Goal: Transaction & Acquisition: Purchase product/service

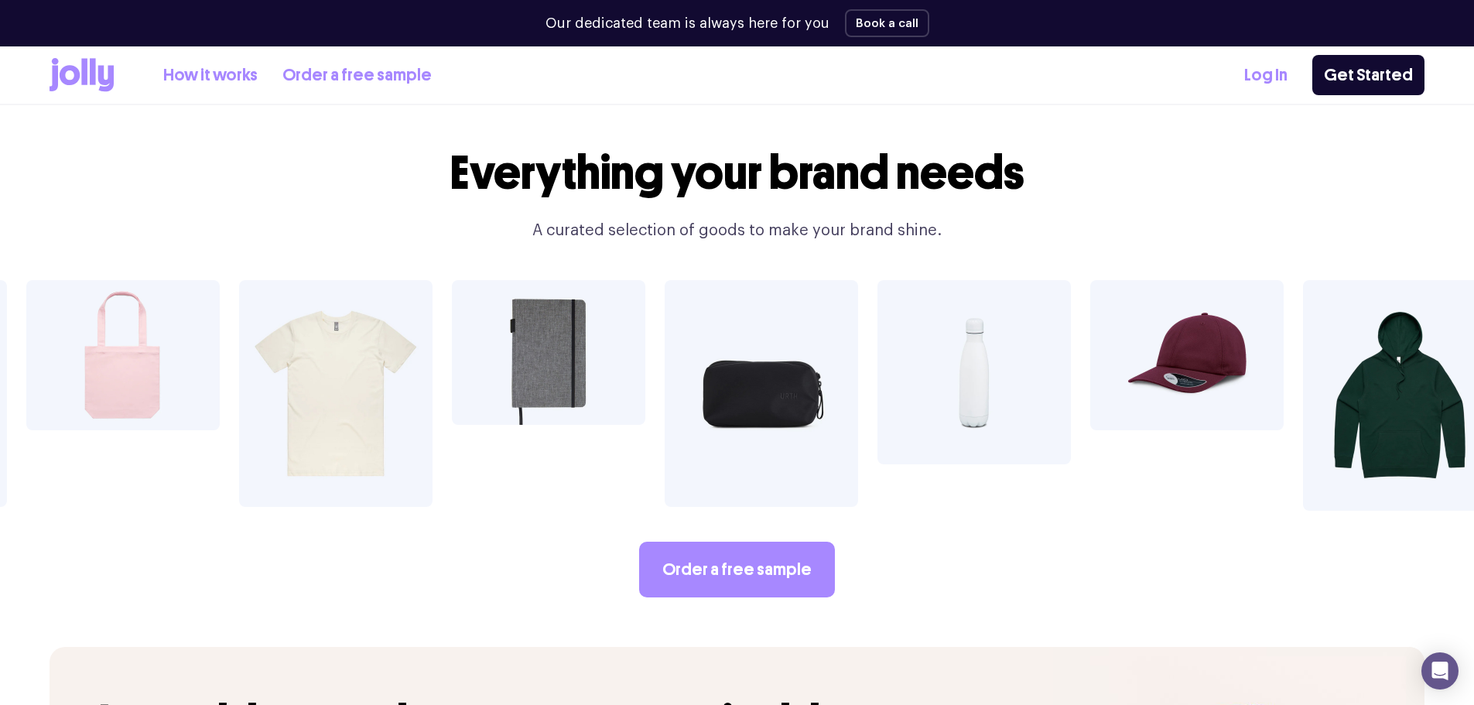
scroll to position [2690, 0]
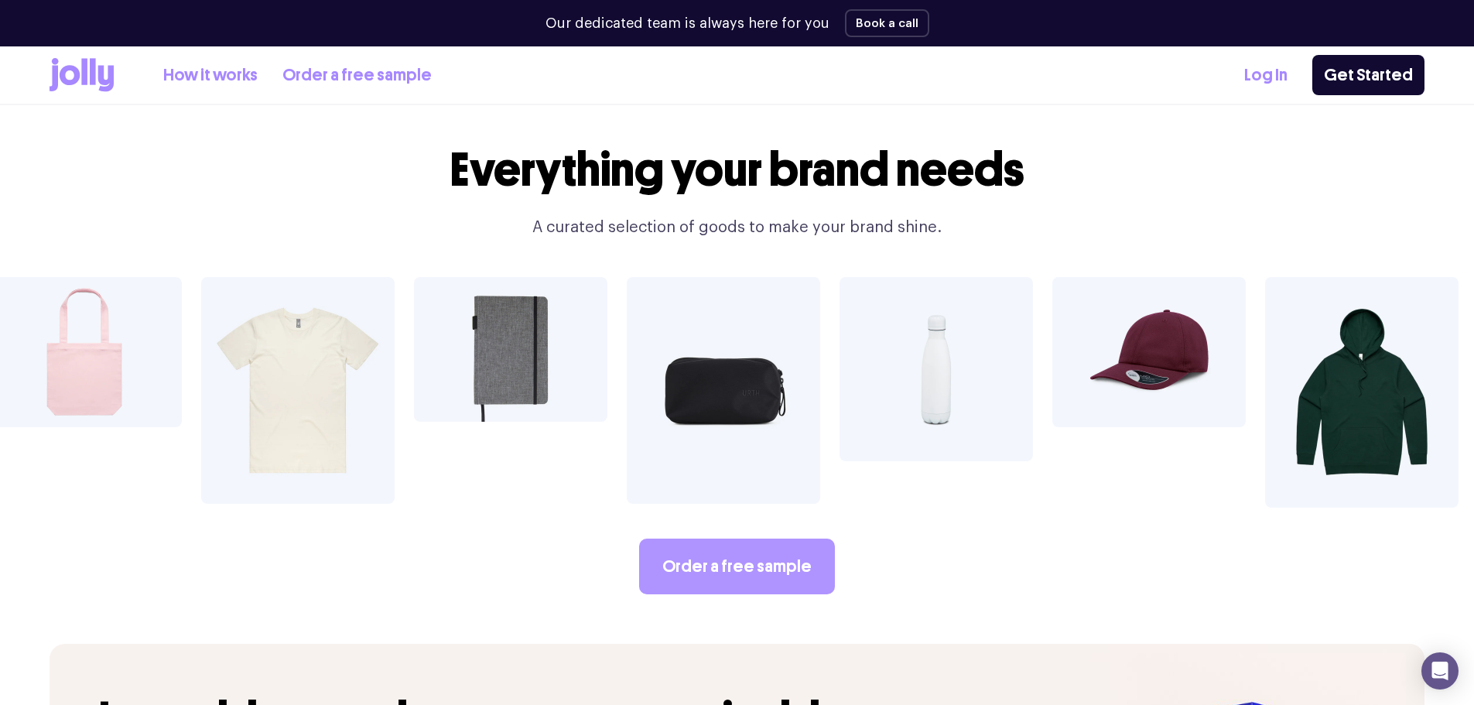
click at [749, 539] on link "Order a free sample" at bounding box center [737, 567] width 196 height 56
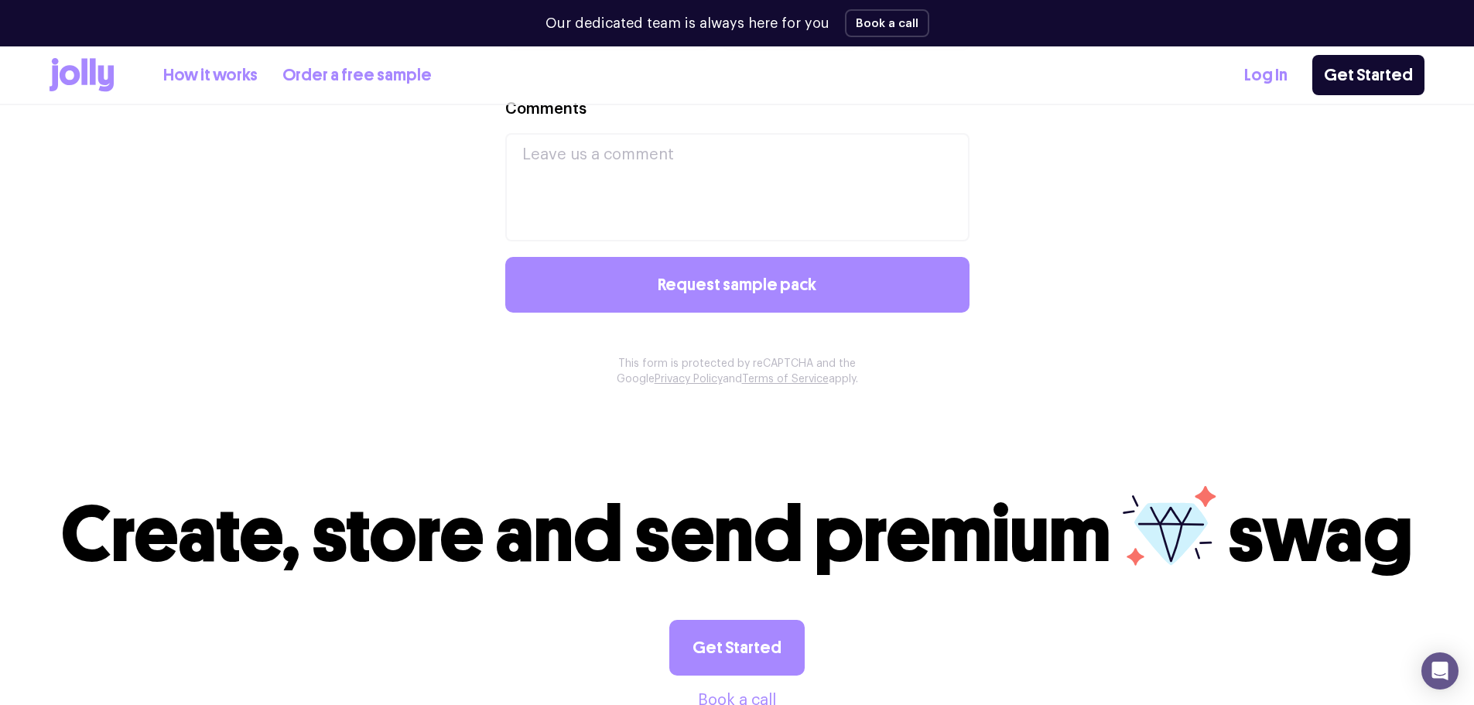
scroll to position [1625, 0]
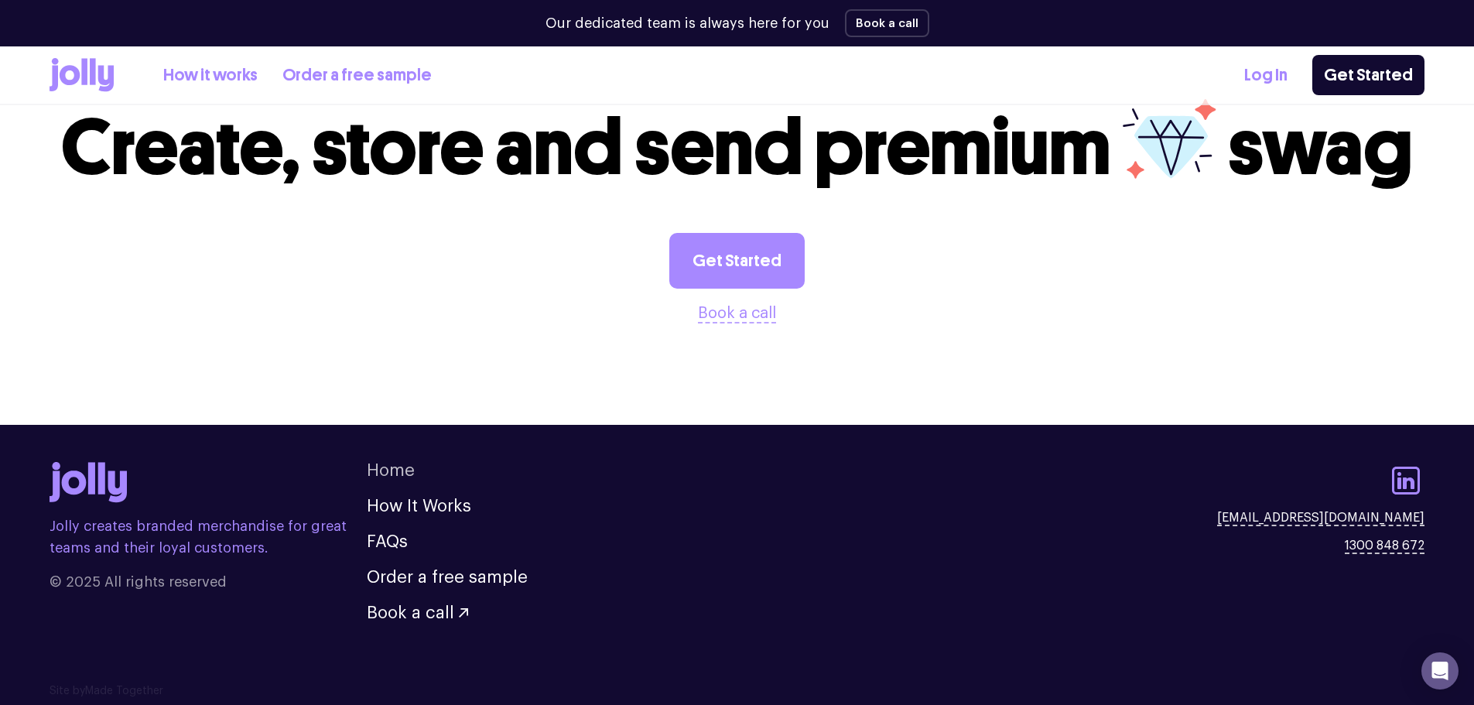
click at [394, 465] on link "Home" at bounding box center [391, 470] width 48 height 17
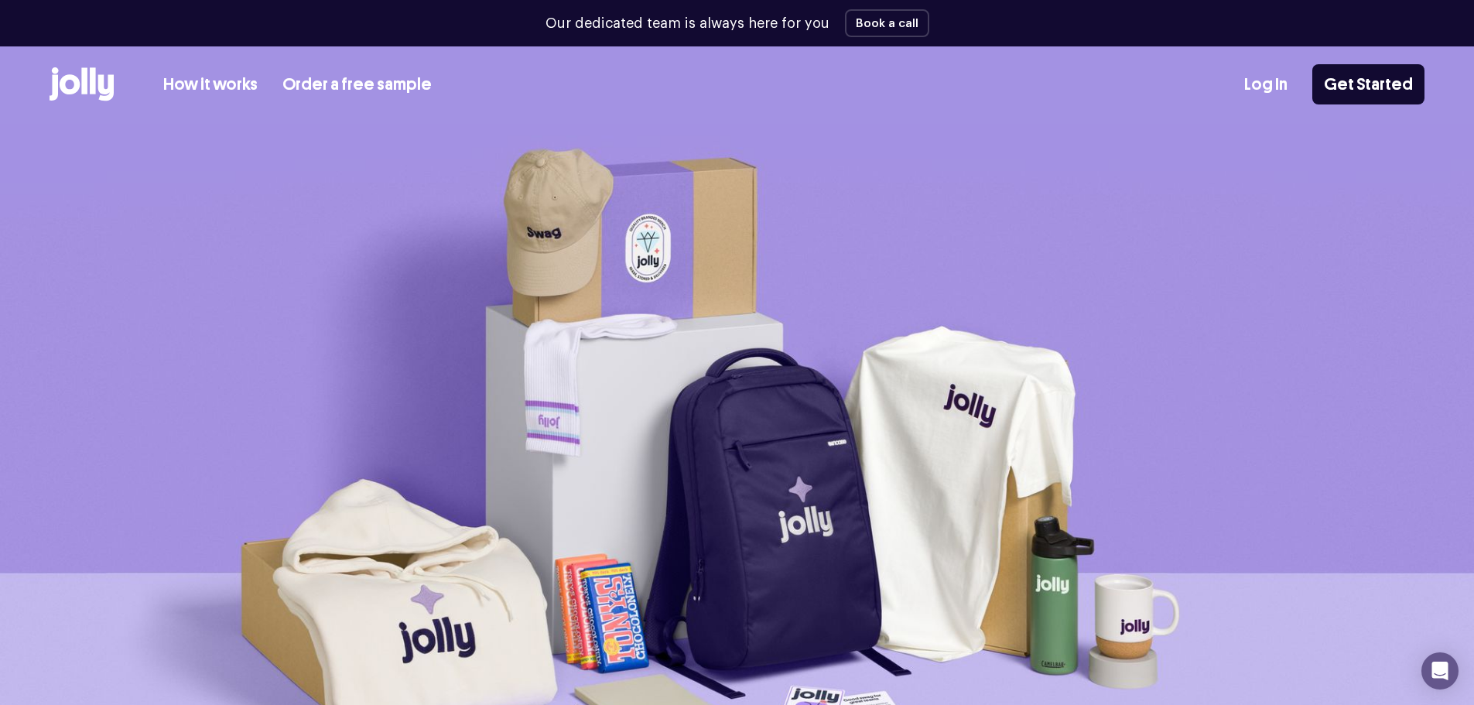
click at [203, 85] on link "How it works" at bounding box center [210, 85] width 94 height 26
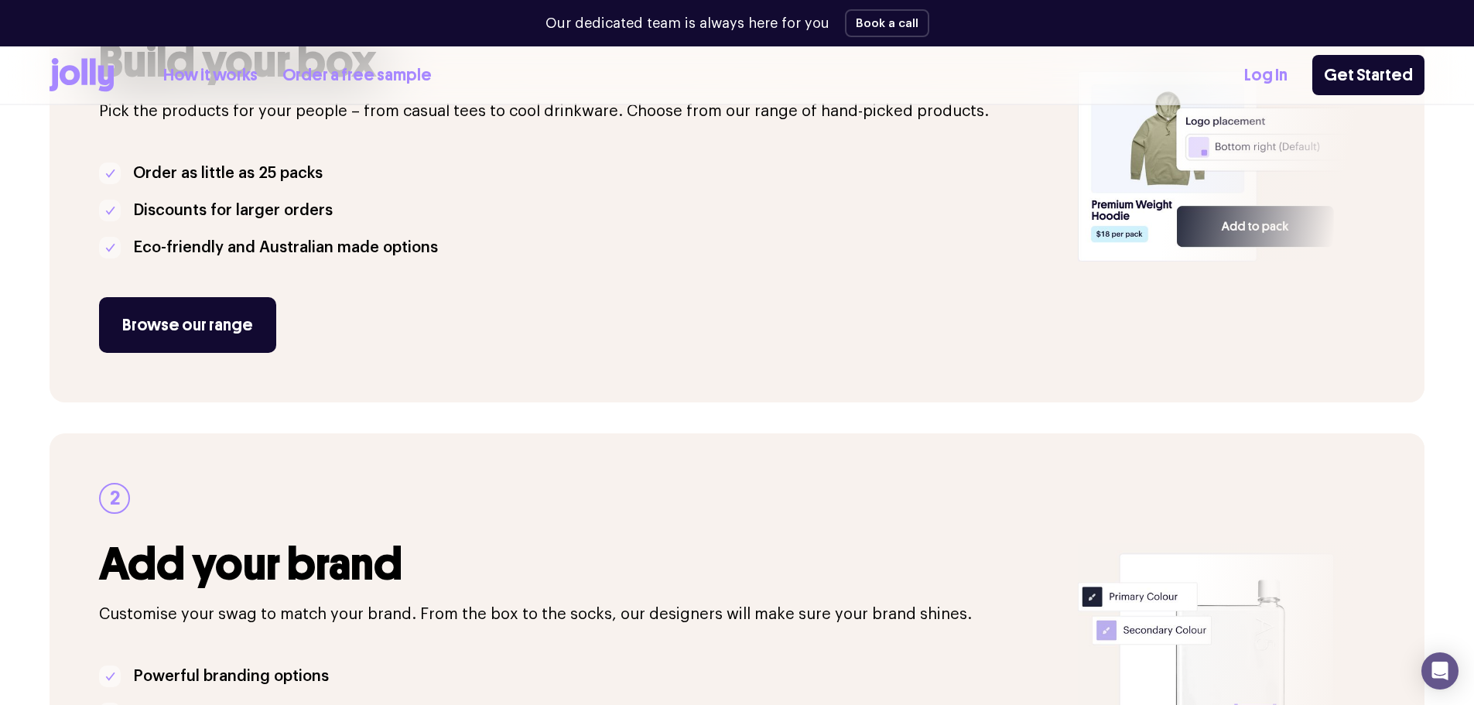
scroll to position [387, 0]
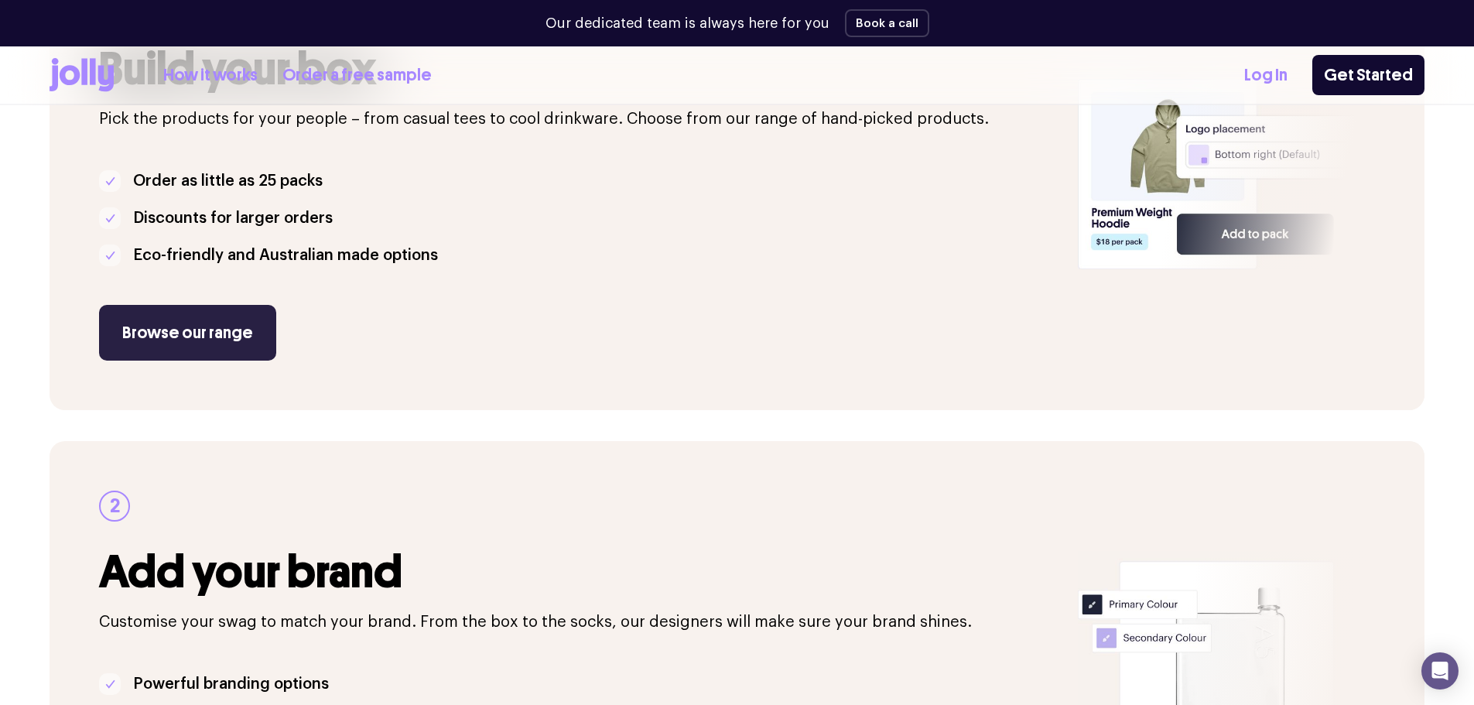
click at [196, 322] on link "Browse our range" at bounding box center [187, 333] width 177 height 56
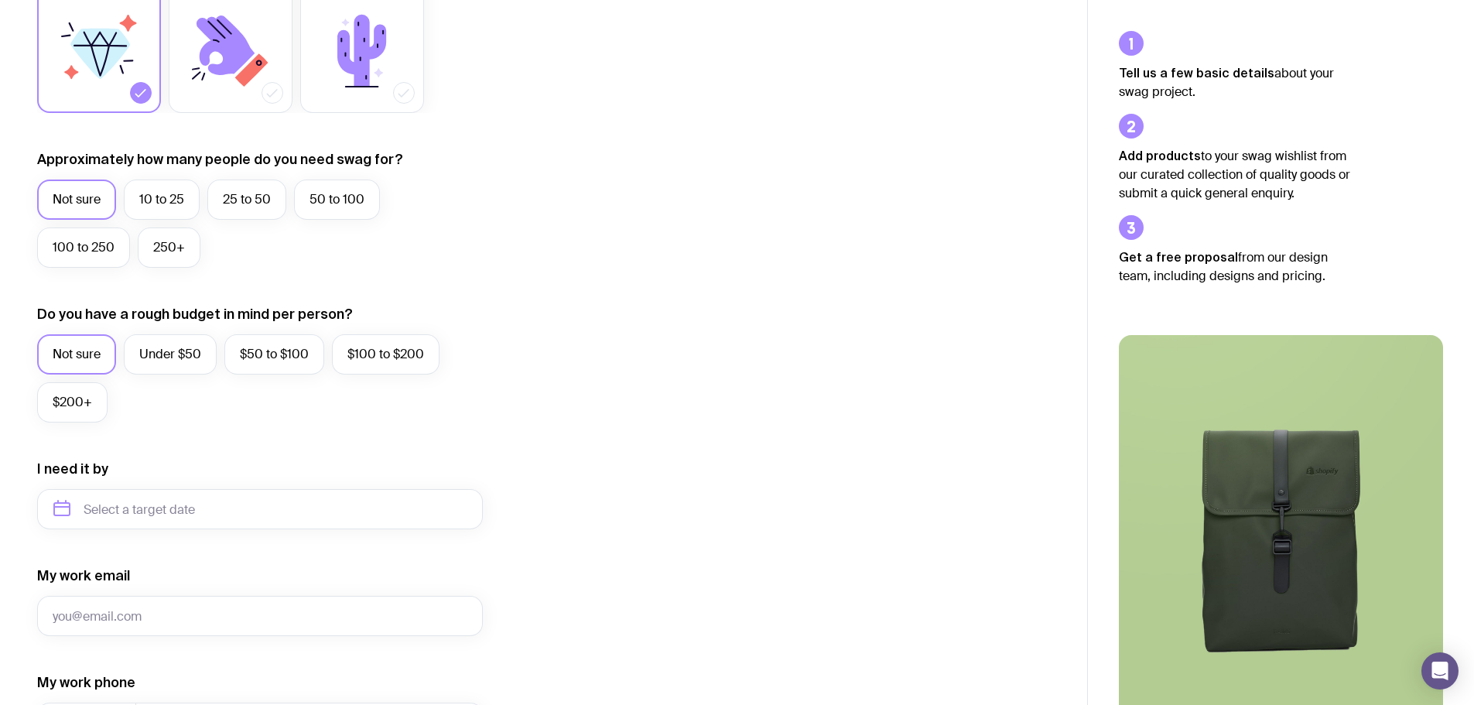
scroll to position [309, 0]
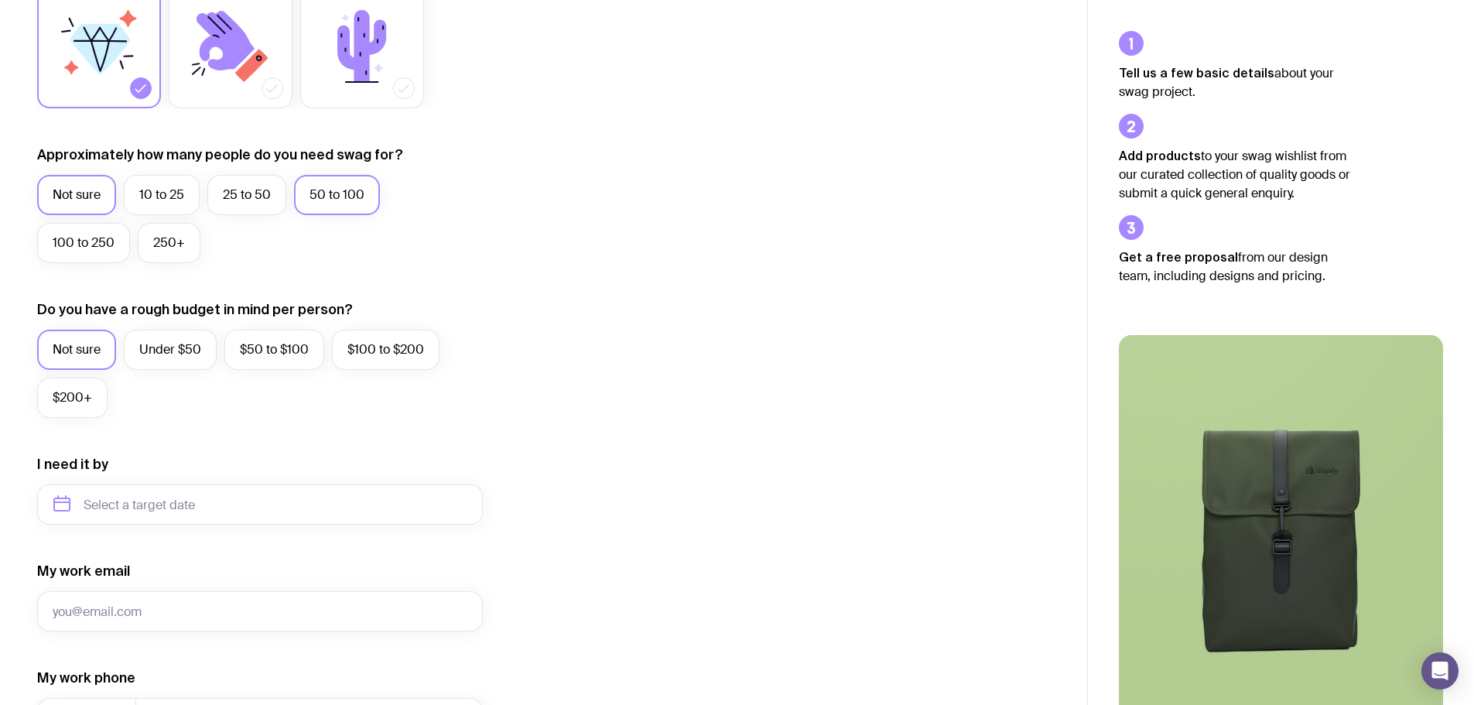
click at [344, 190] on label "50 to 100" at bounding box center [337, 195] width 86 height 40
click at [0, 0] on input "50 to 100" at bounding box center [0, 0] width 0 height 0
click at [177, 361] on label "Under $50" at bounding box center [170, 350] width 93 height 40
click at [0, 0] on input "Under $50" at bounding box center [0, 0] width 0 height 0
click at [164, 497] on input "text" at bounding box center [260, 504] width 446 height 40
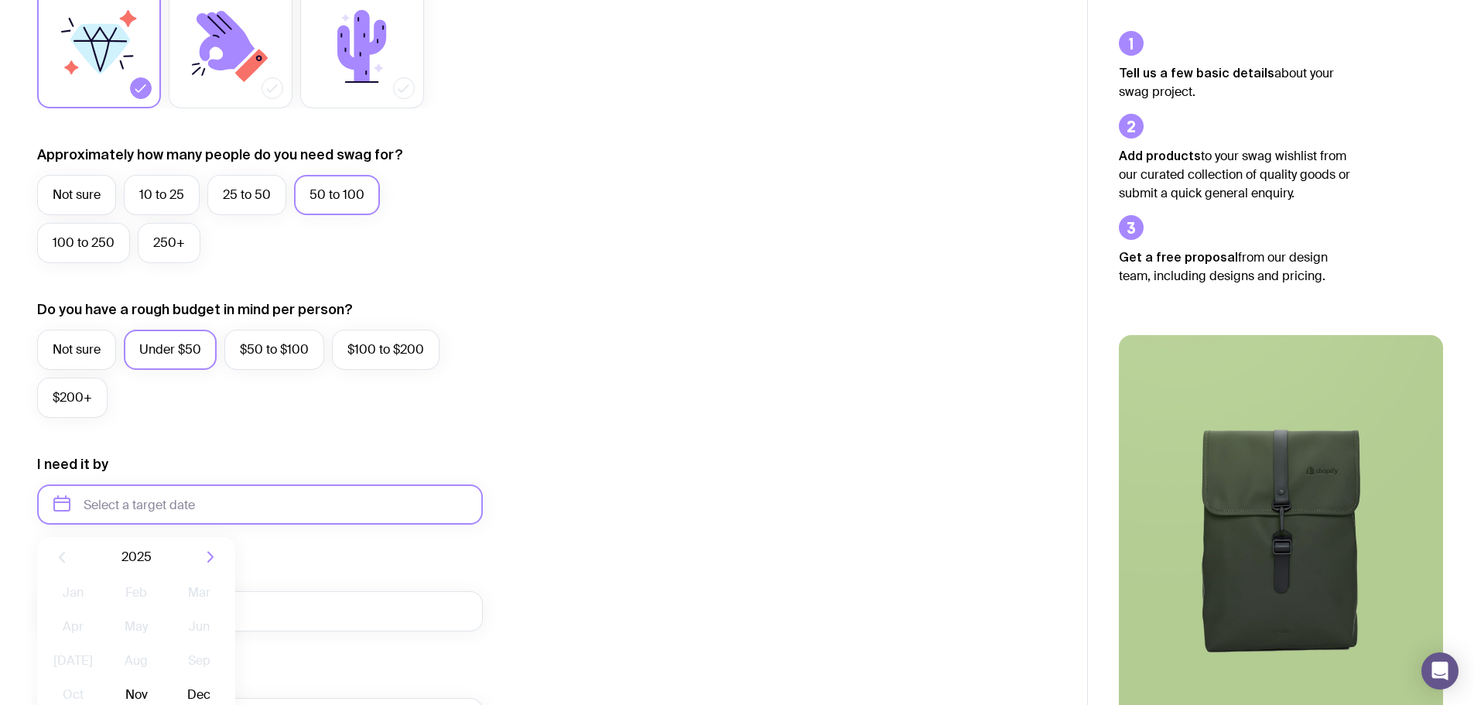
scroll to position [464, 0]
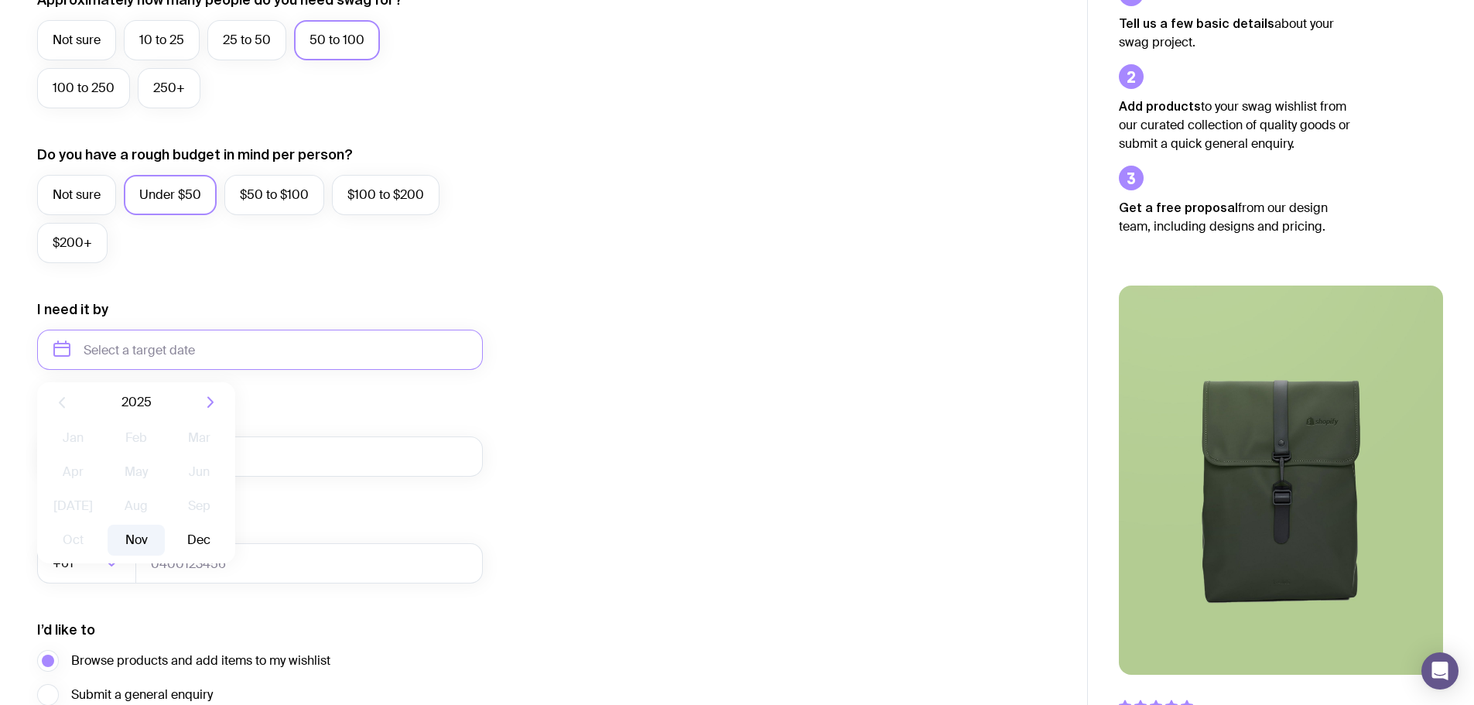
click at [145, 535] on button "Nov" at bounding box center [136, 540] width 56 height 31
type input "November 2025"
click at [836, 298] on div "I want swag for Customers Team members An event Approximately how many people d…" at bounding box center [543, 278] width 1013 height 1010
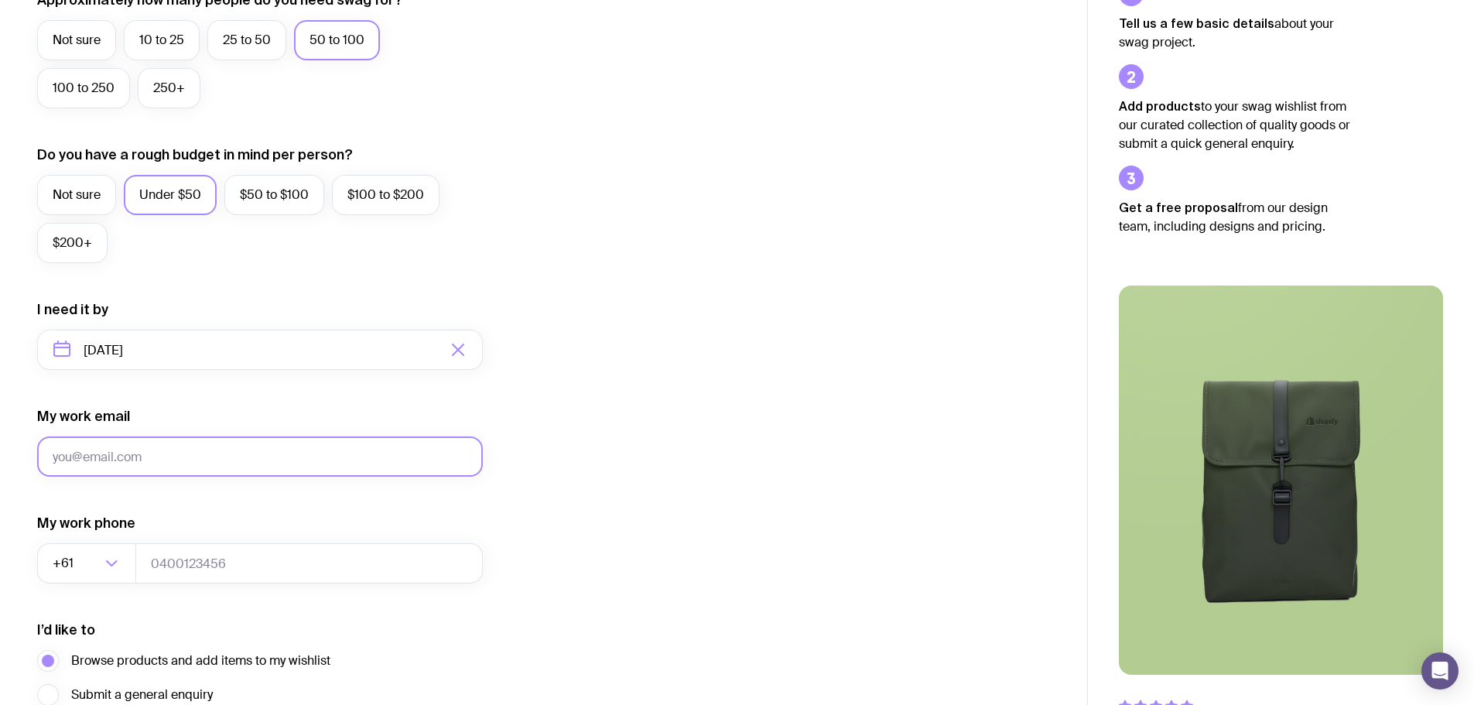
click at [287, 456] on input "My work email" at bounding box center [260, 456] width 446 height 40
type input "andrea.brown@whotels.com"
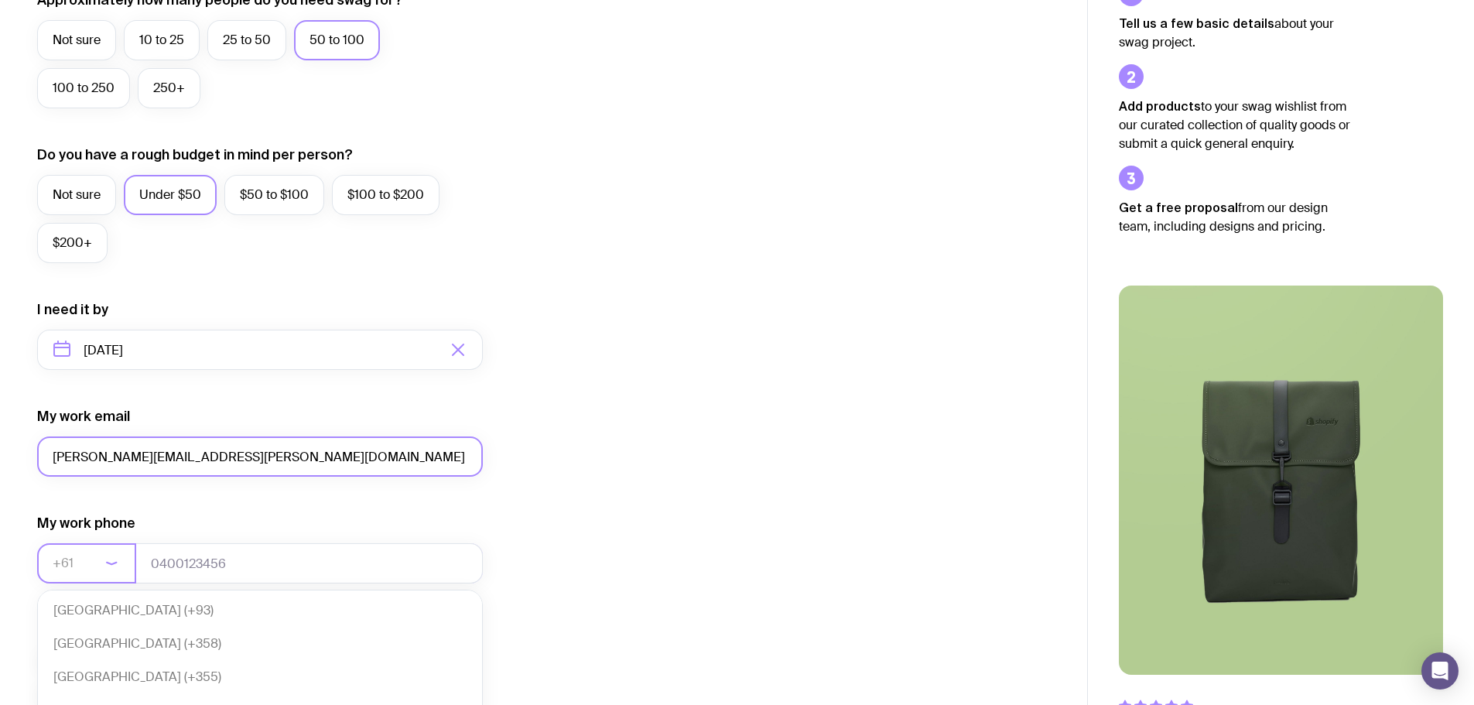
scroll to position [335, 0]
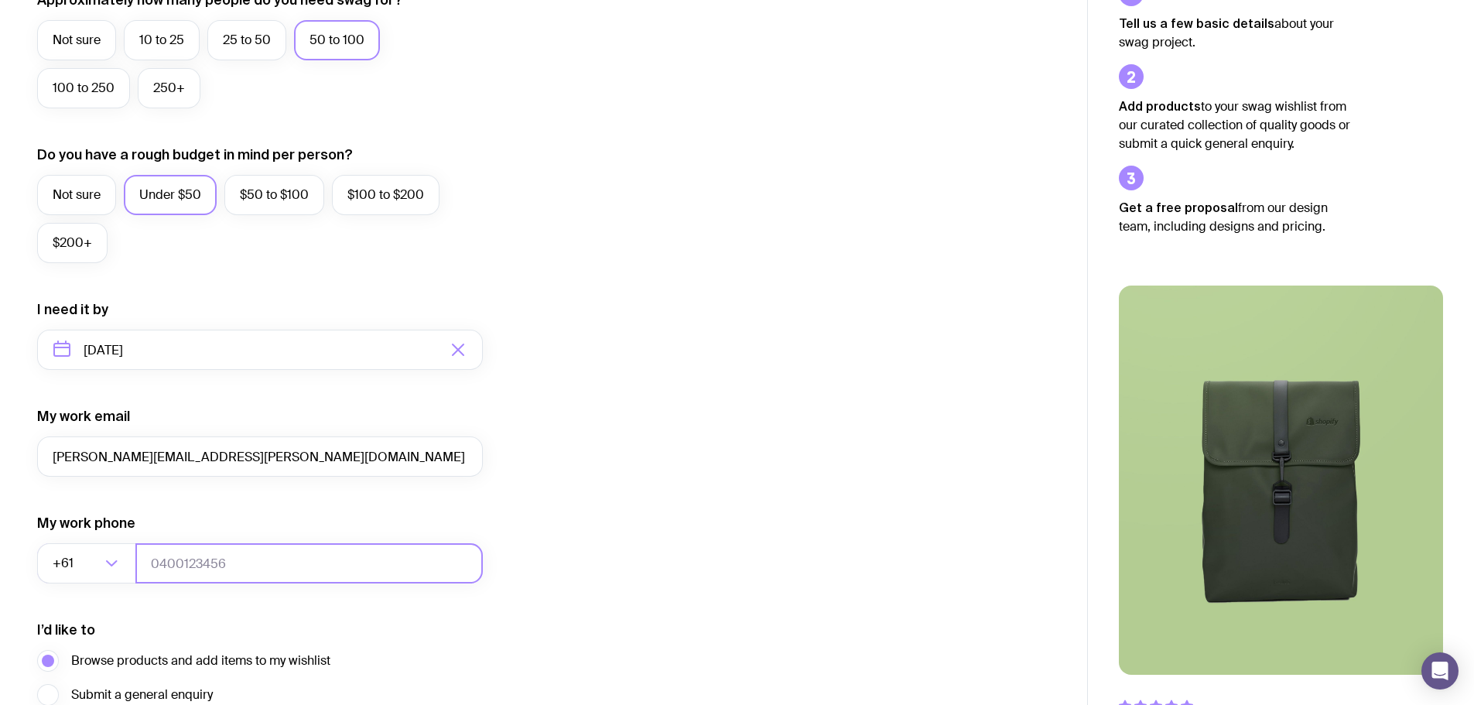
click at [197, 552] on input "tel" at bounding box center [308, 563] width 347 height 40
type input "0499556116"
click at [733, 399] on div "I want swag for Customers Team members An event Approximately how many people d…" at bounding box center [543, 278] width 1013 height 1010
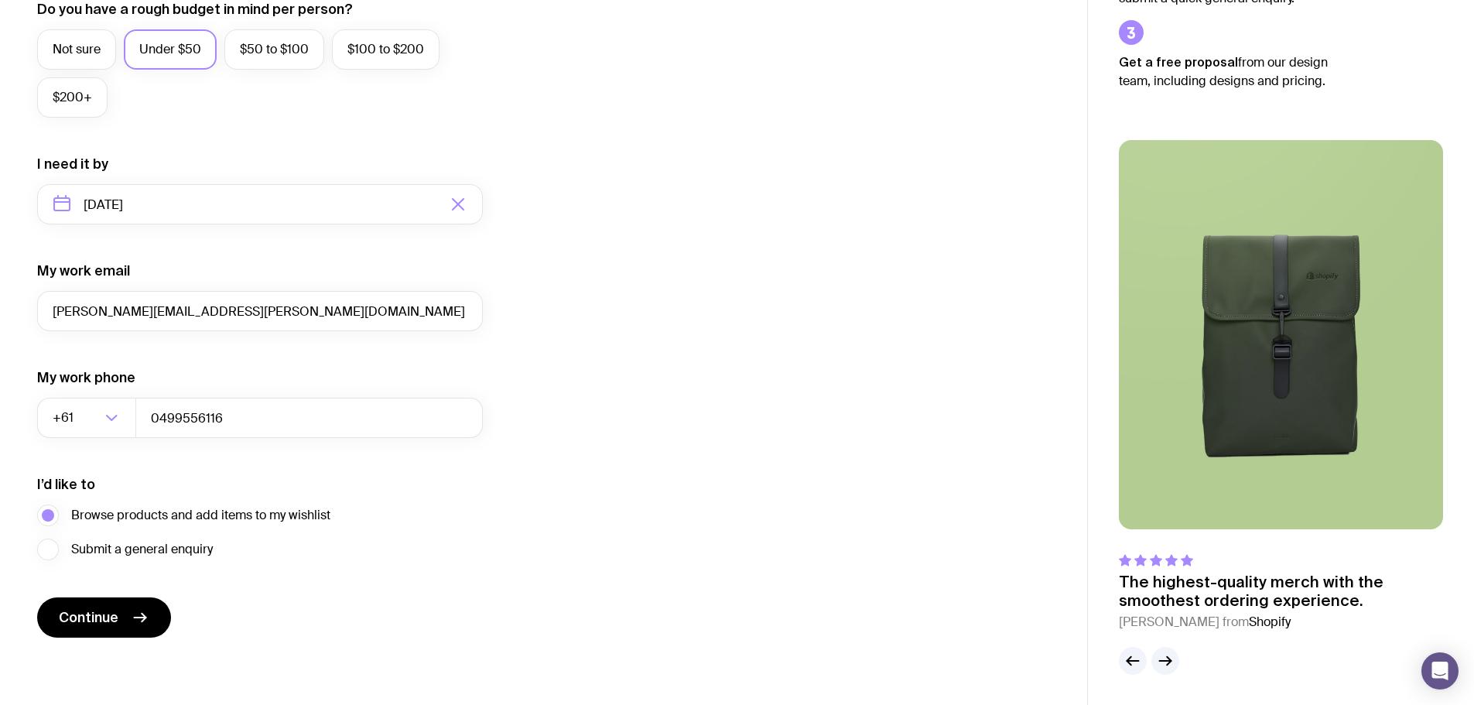
scroll to position [610, 0]
click at [106, 613] on span "Continue" at bounding box center [89, 616] width 60 height 19
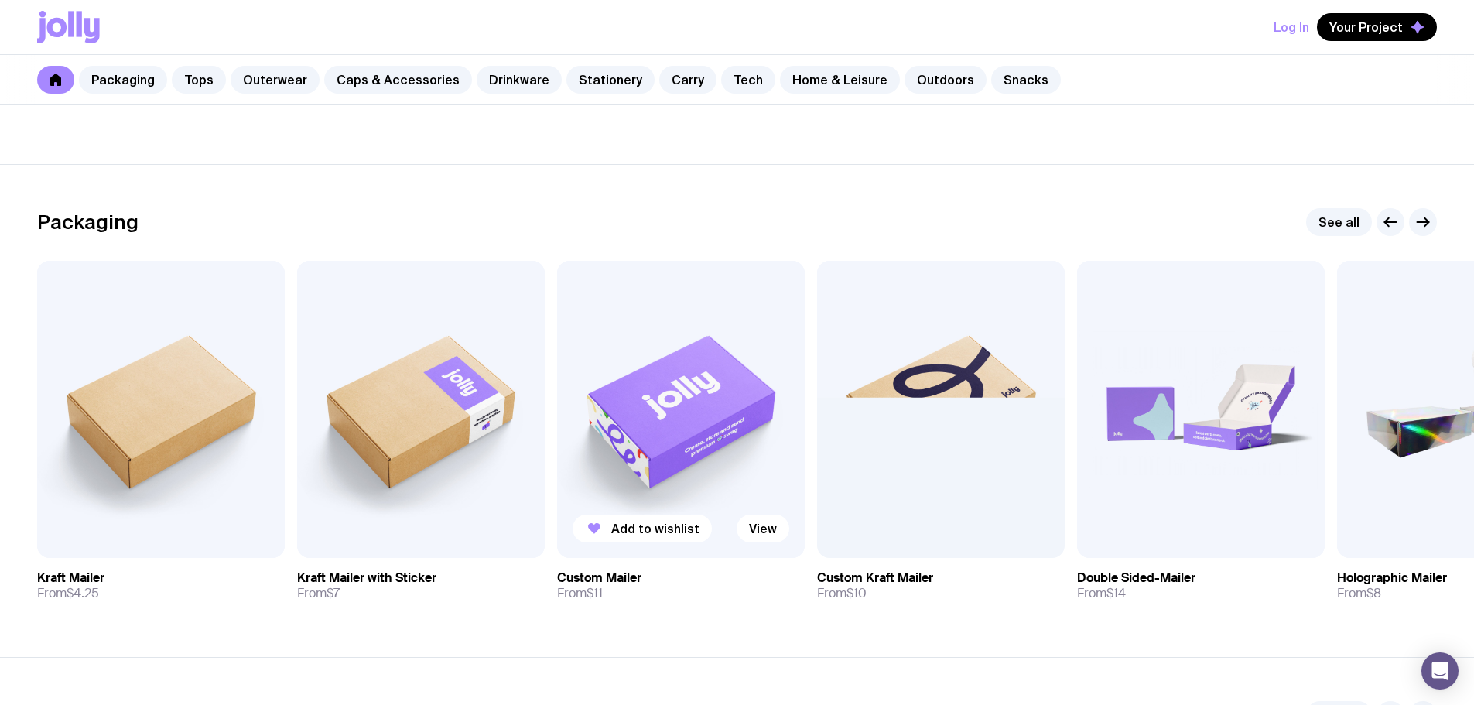
scroll to position [232, 0]
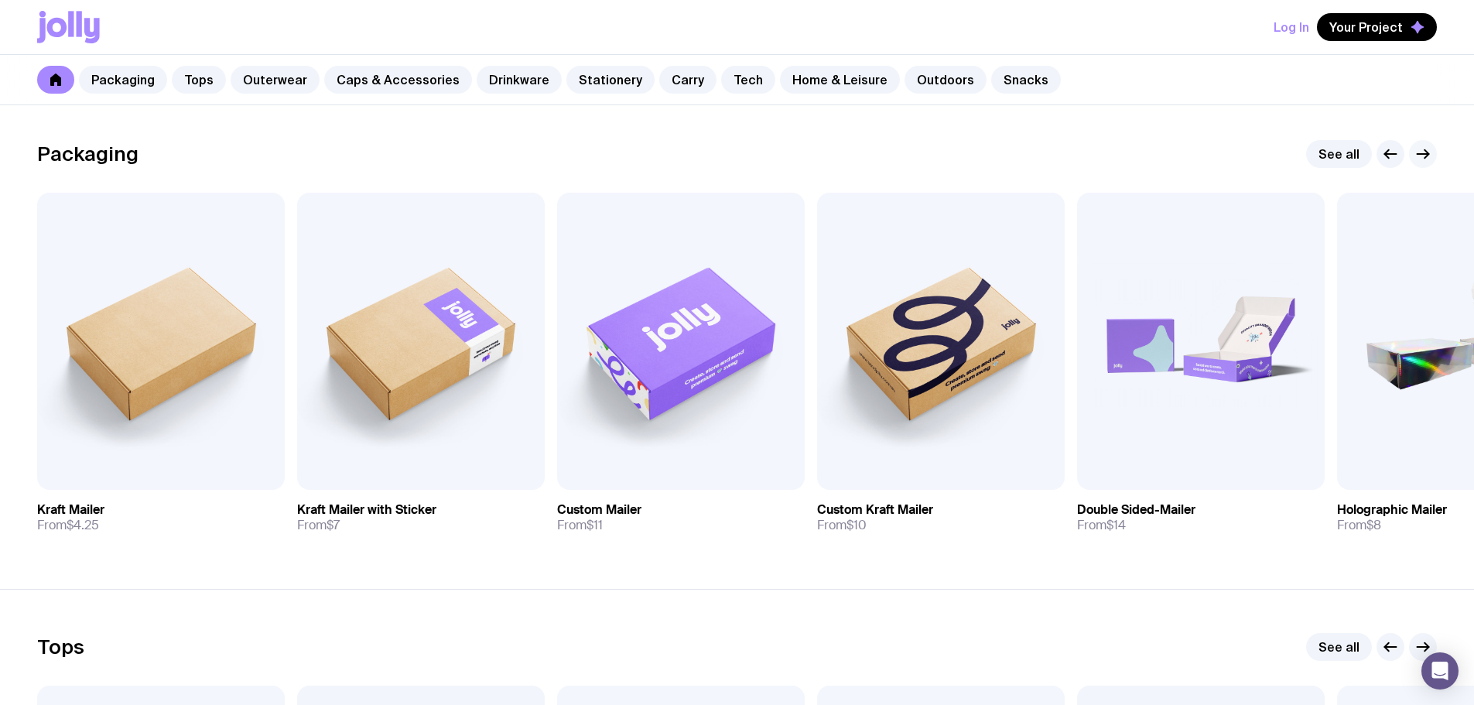
click at [1424, 152] on icon "button" at bounding box center [1423, 154] width 19 height 19
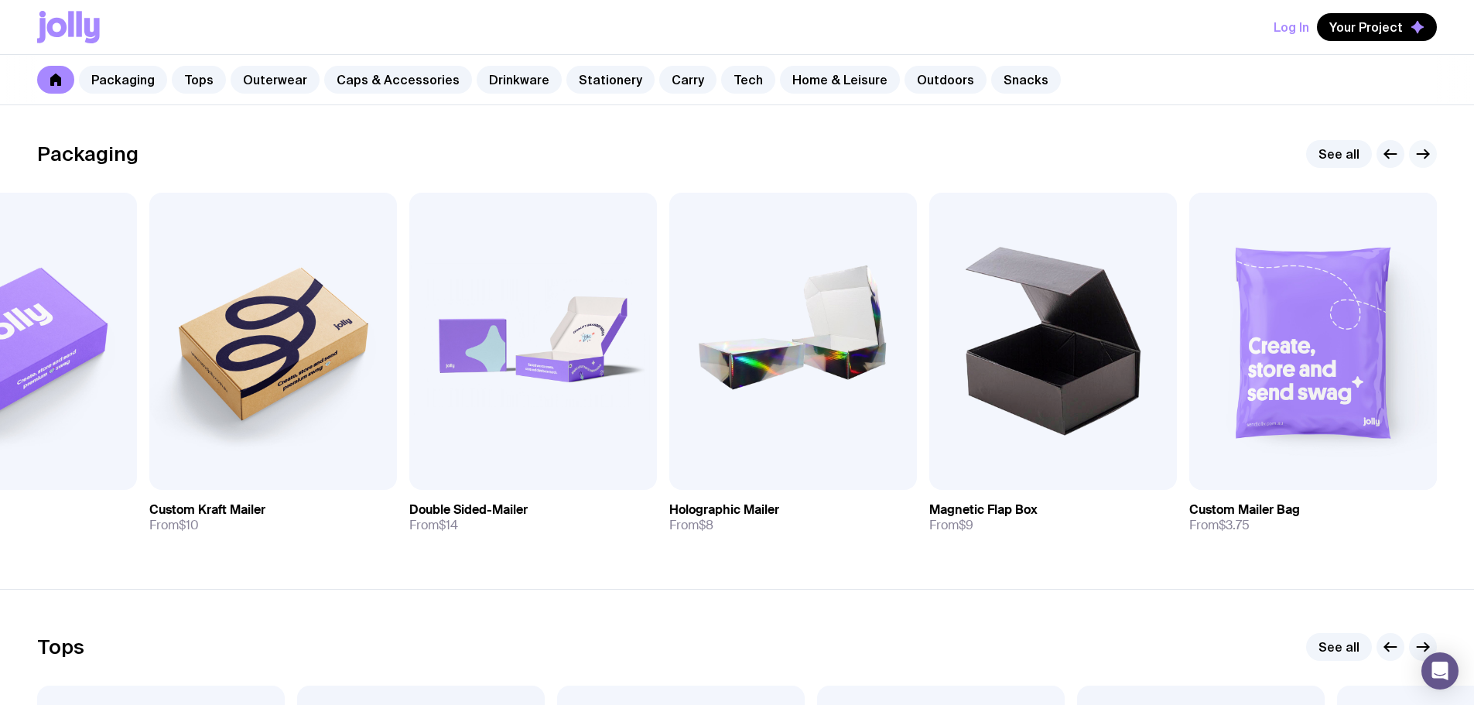
click at [1424, 152] on icon "button" at bounding box center [1423, 154] width 19 height 19
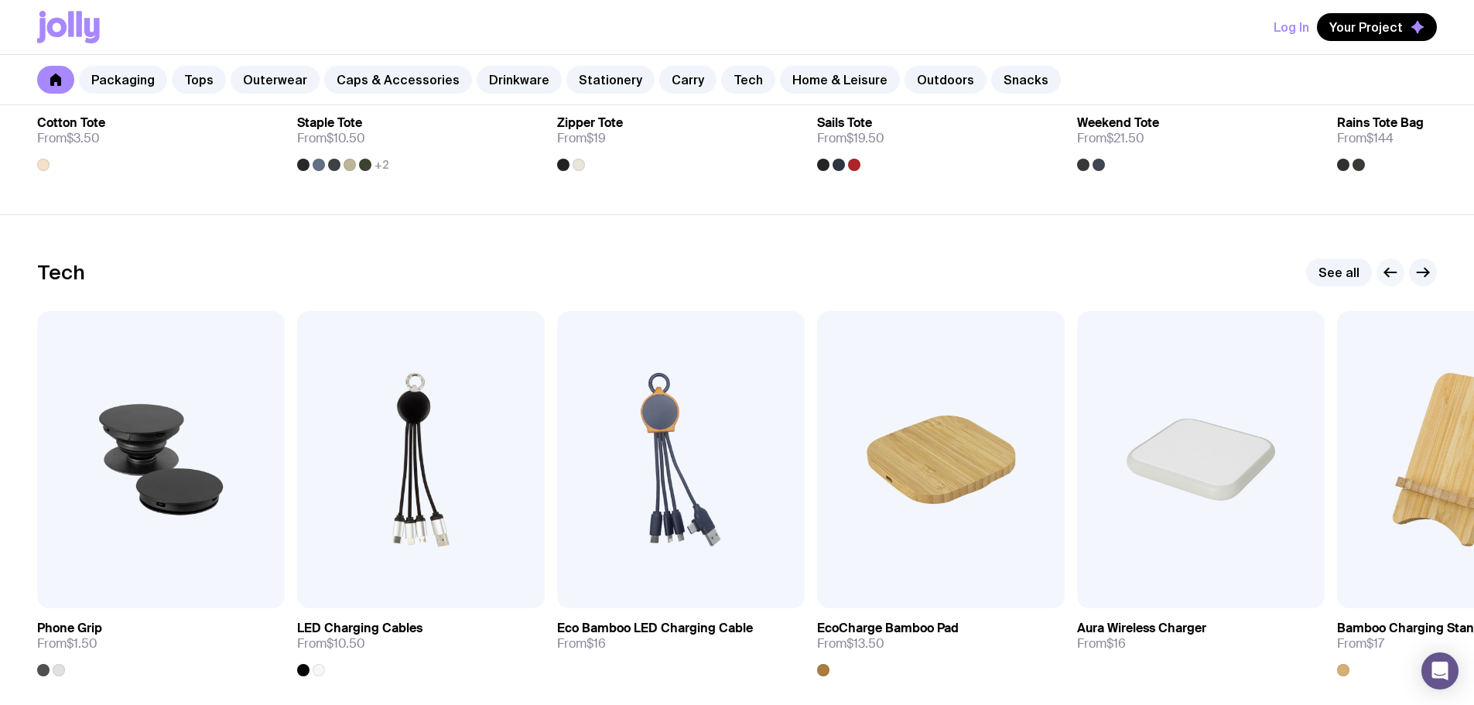
scroll to position [3636, 0]
click at [1425, 275] on icon "button" at bounding box center [1423, 274] width 19 height 19
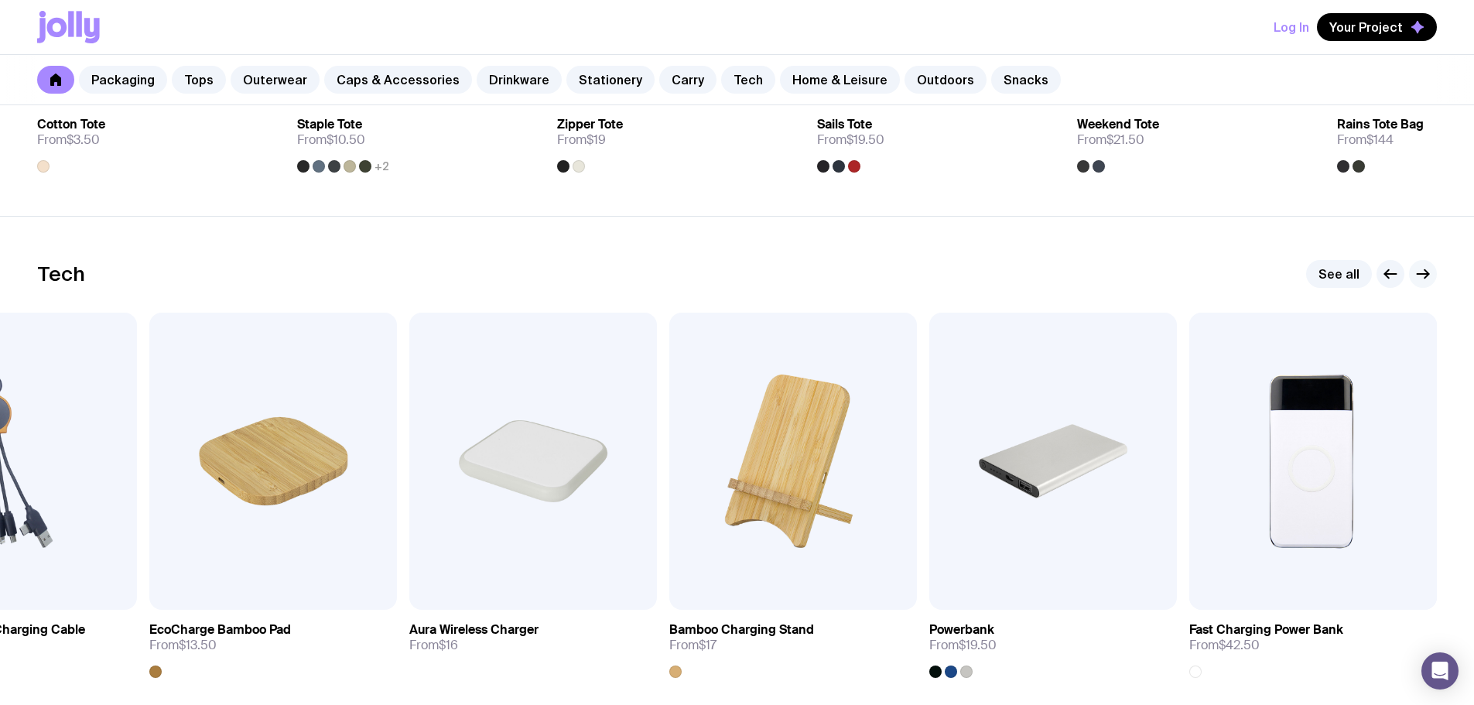
click at [1425, 273] on icon "button" at bounding box center [1423, 274] width 19 height 19
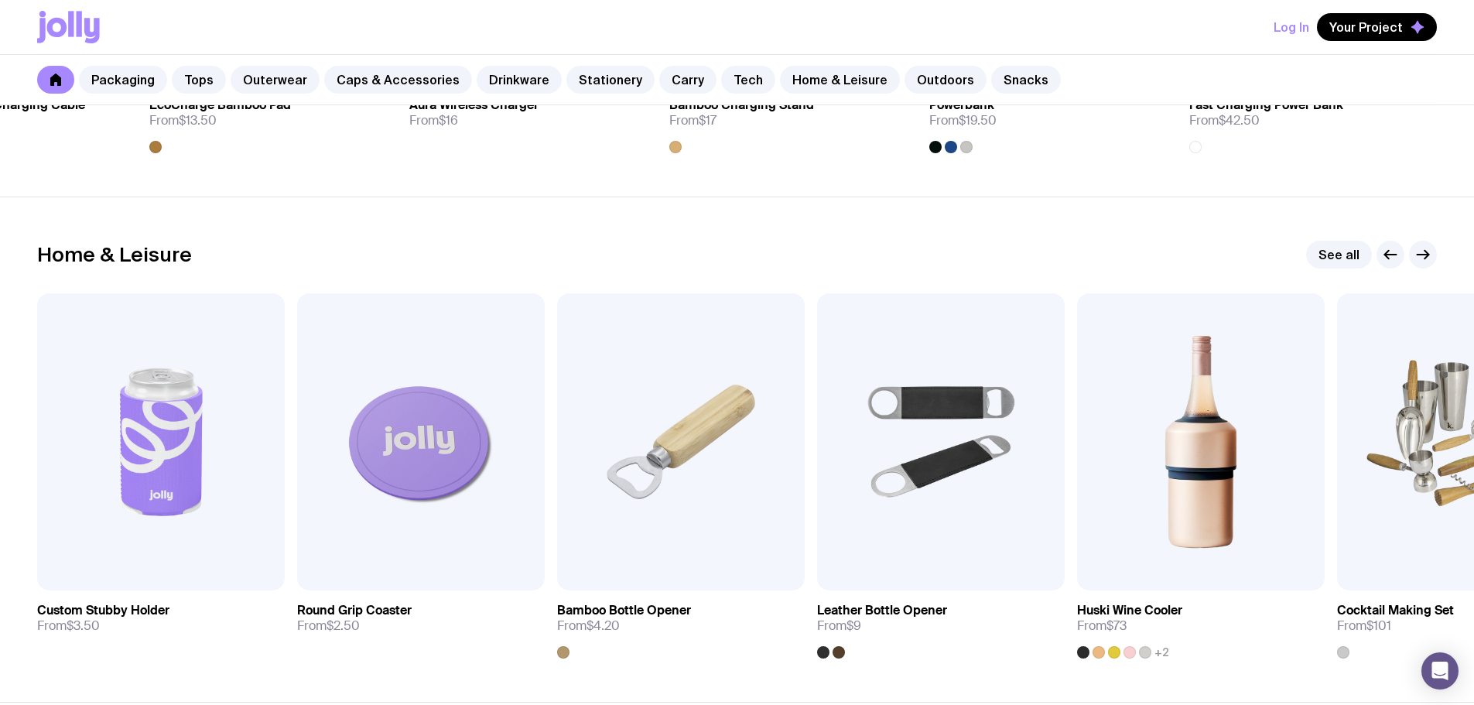
scroll to position [4178, 0]
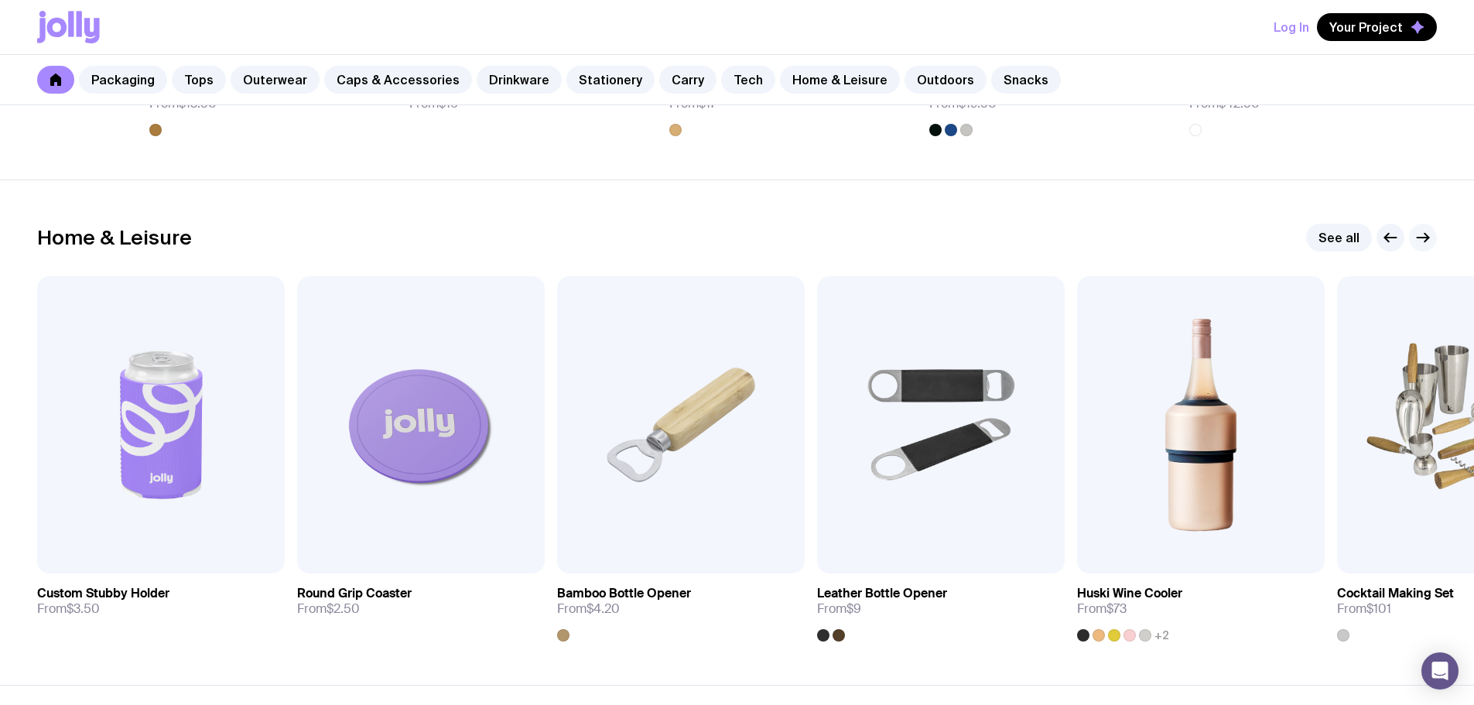
click at [1427, 240] on icon "button" at bounding box center [1426, 238] width 4 height 9
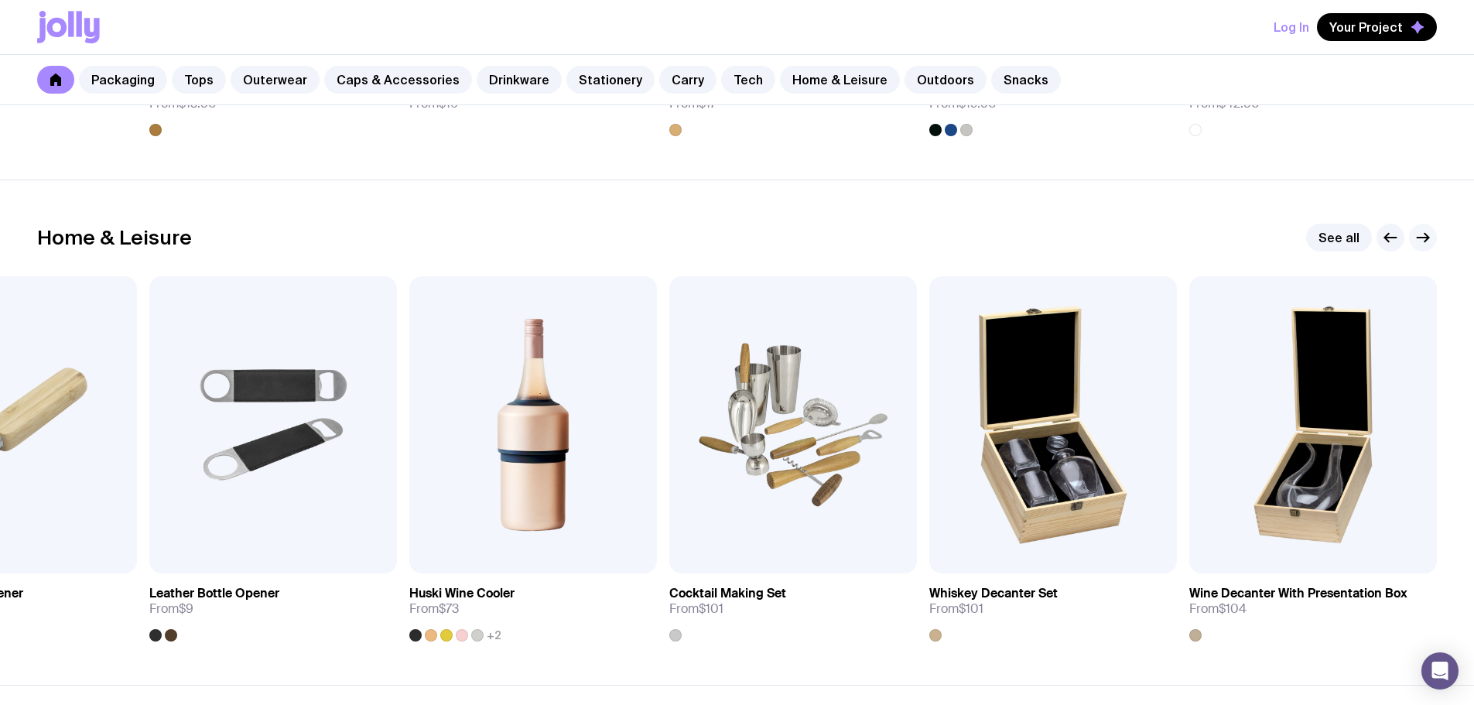
click at [1427, 240] on icon "button" at bounding box center [1426, 238] width 4 height 9
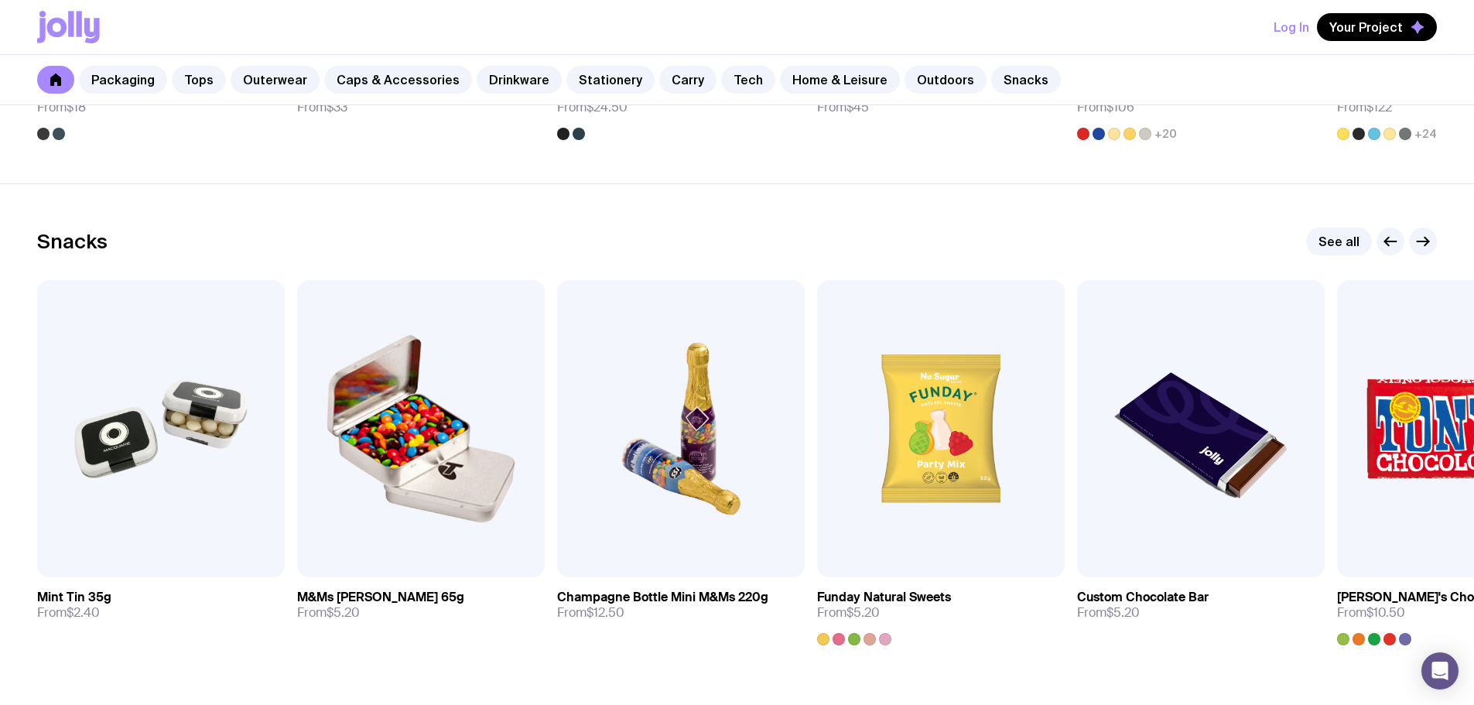
scroll to position [5261, 0]
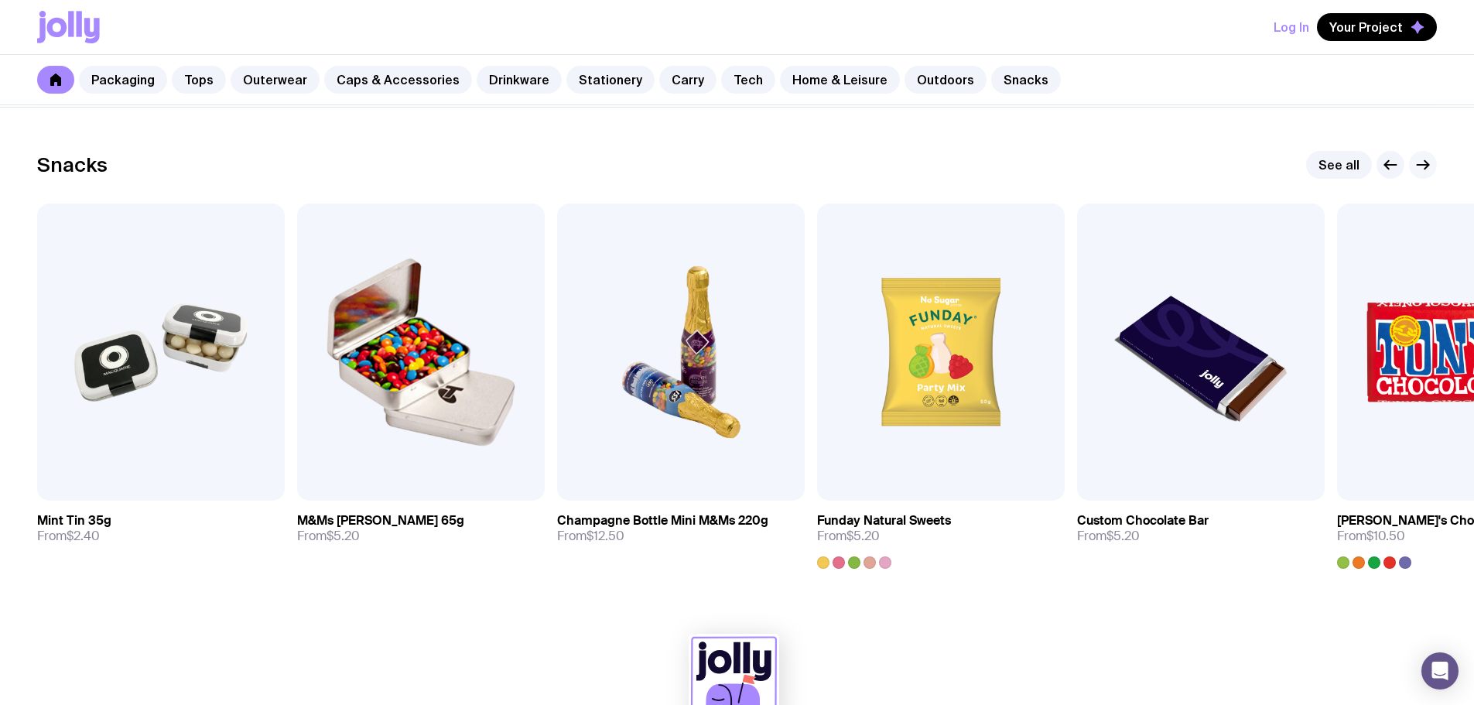
click at [1424, 170] on icon "button" at bounding box center [1423, 165] width 19 height 19
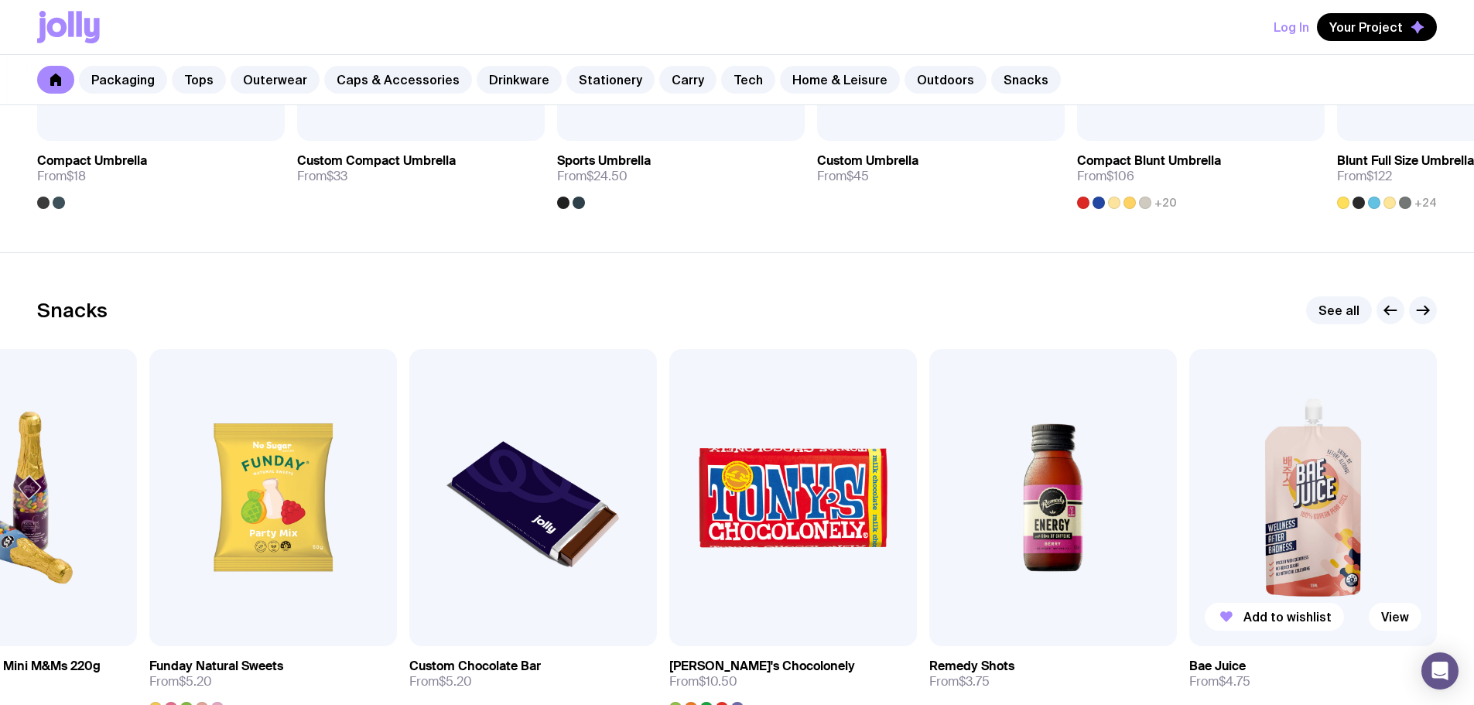
scroll to position [4952, 0]
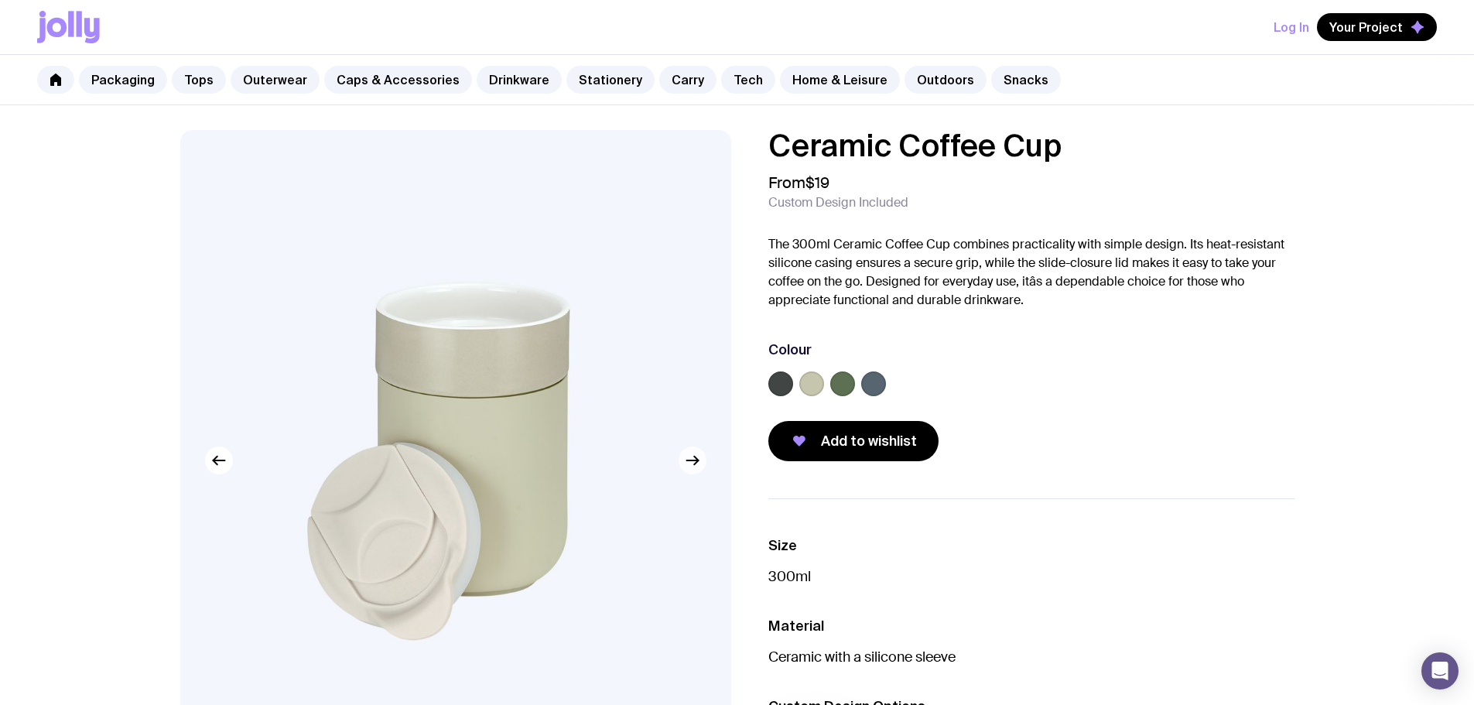
click at [694, 461] on icon "button" at bounding box center [692, 460] width 19 height 19
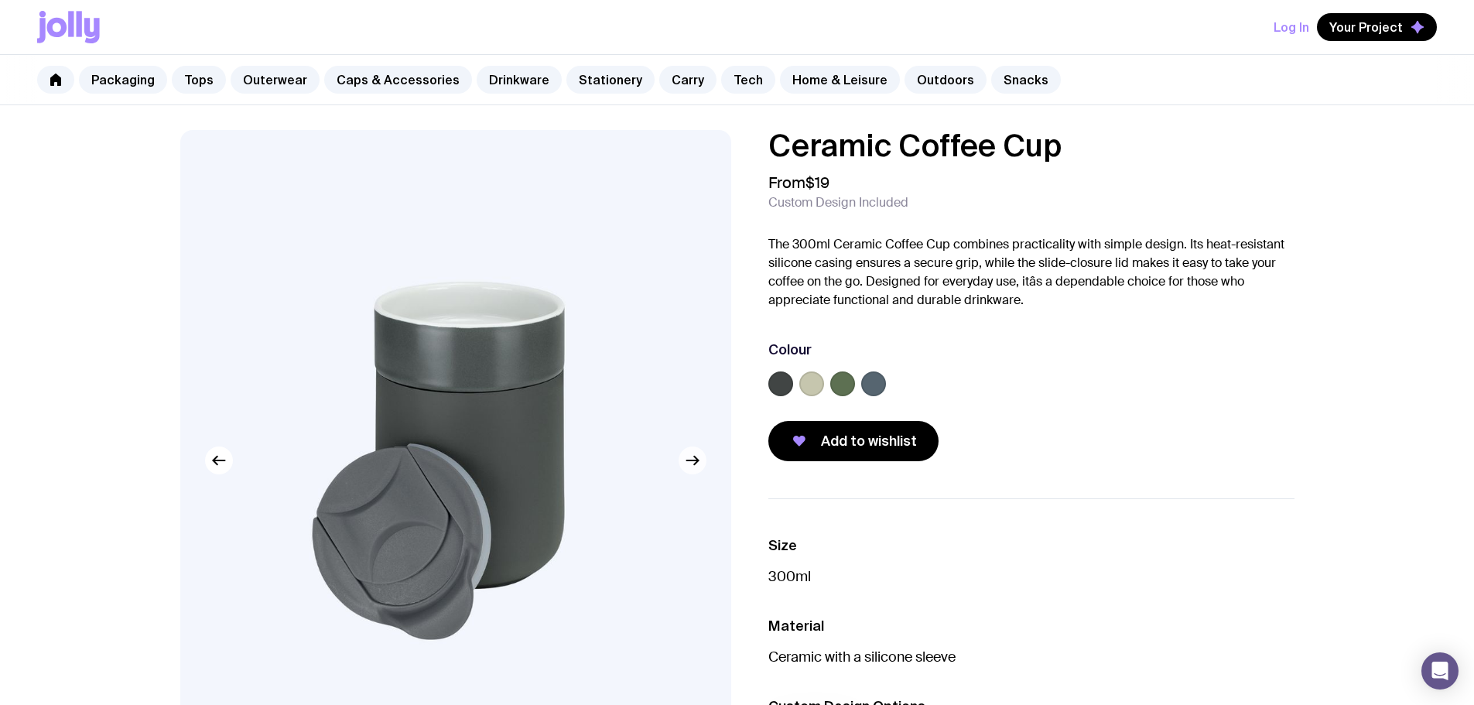
click at [694, 461] on icon "button" at bounding box center [692, 460] width 19 height 19
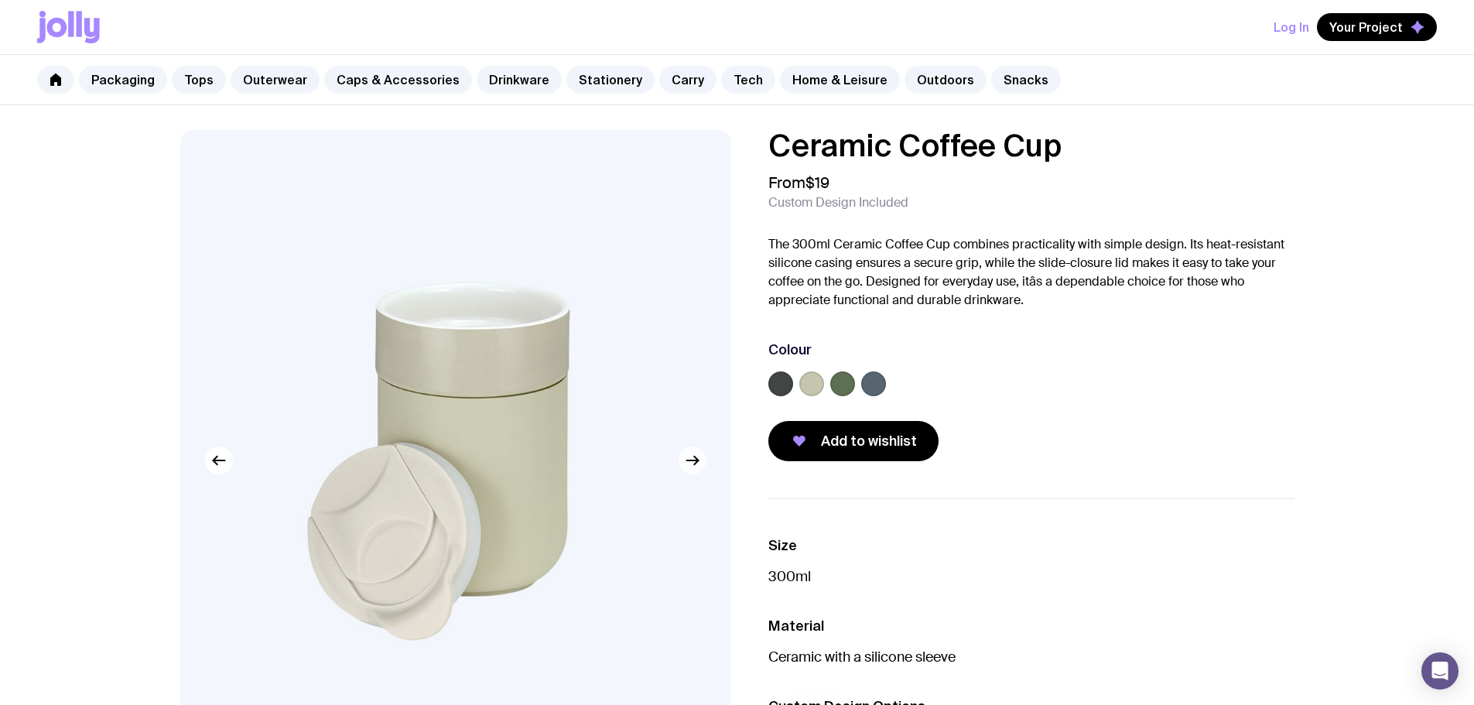
click at [694, 461] on icon "button" at bounding box center [692, 460] width 19 height 19
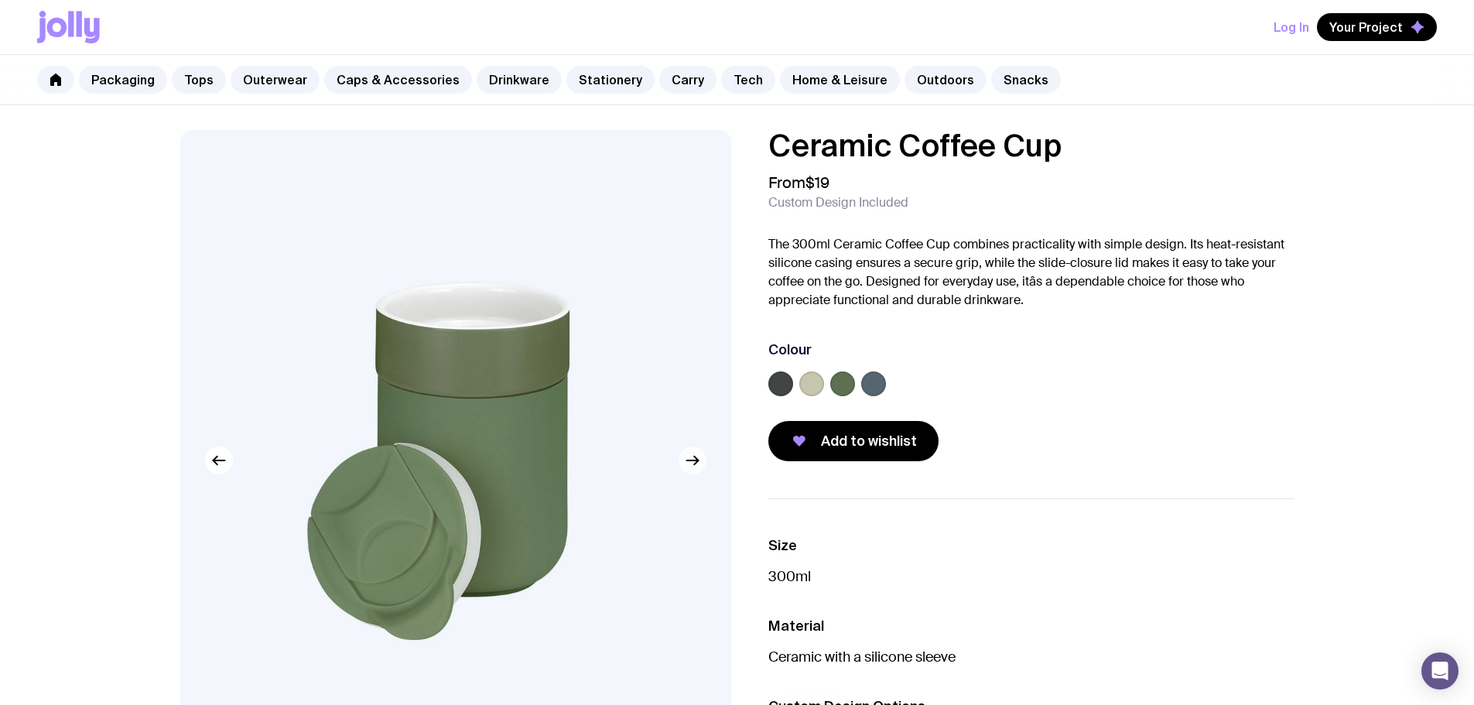
click at [694, 461] on icon "button" at bounding box center [692, 460] width 19 height 19
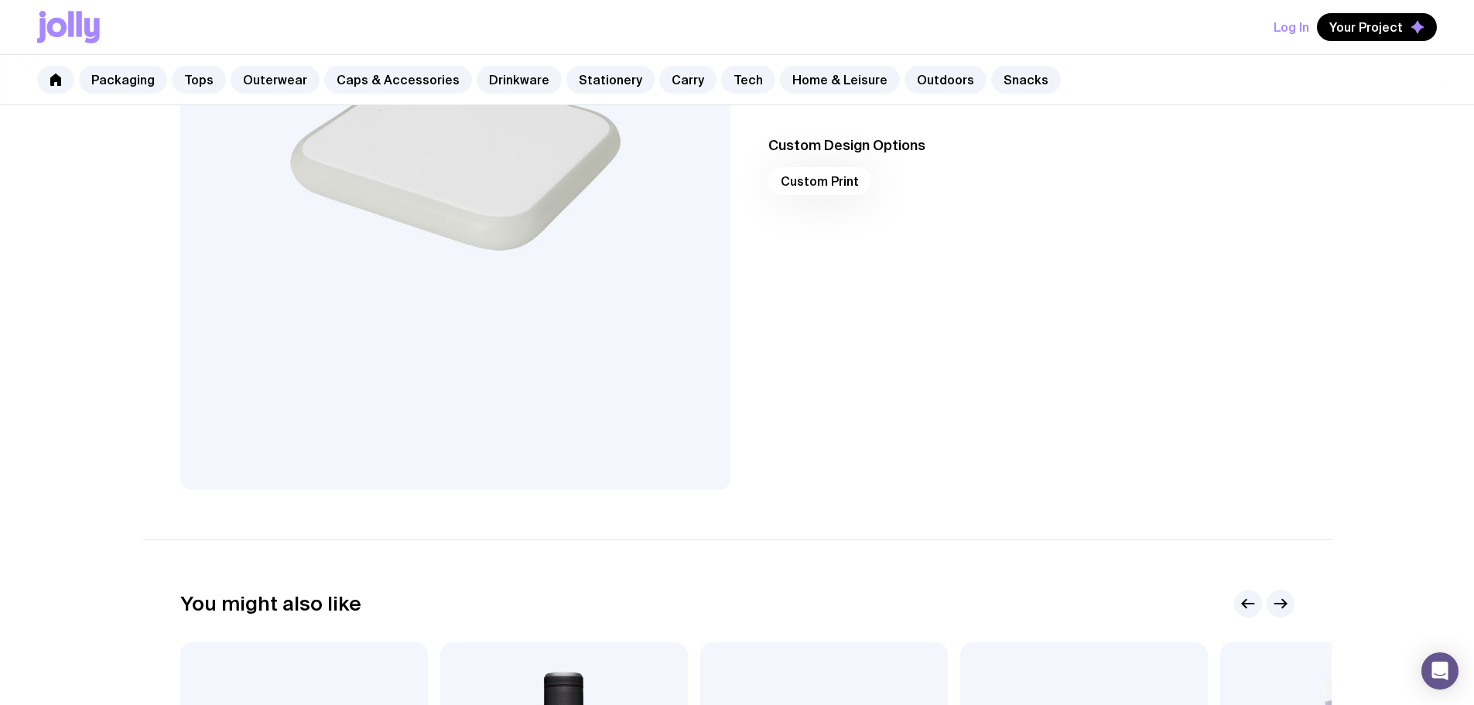
scroll to position [77, 0]
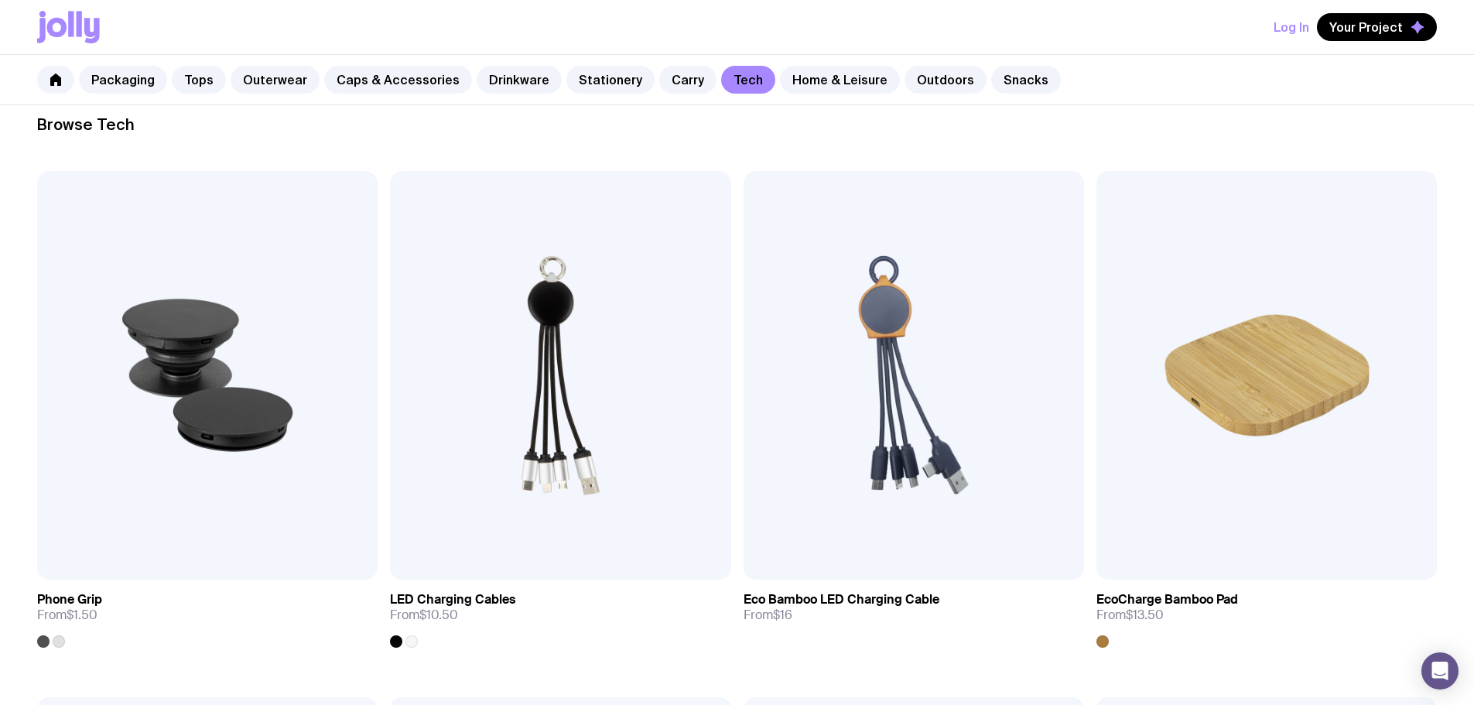
scroll to position [77, 0]
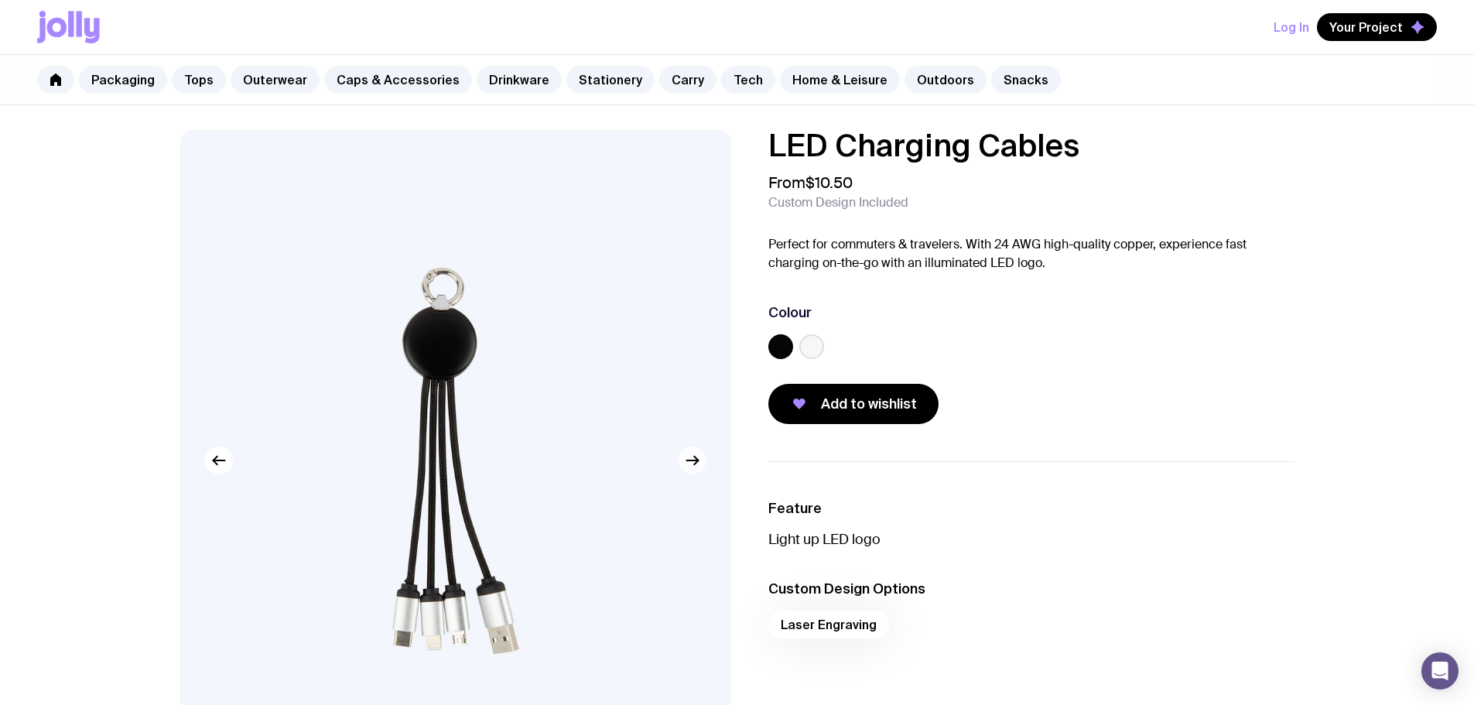
click at [698, 460] on icon "button" at bounding box center [696, 460] width 4 height 9
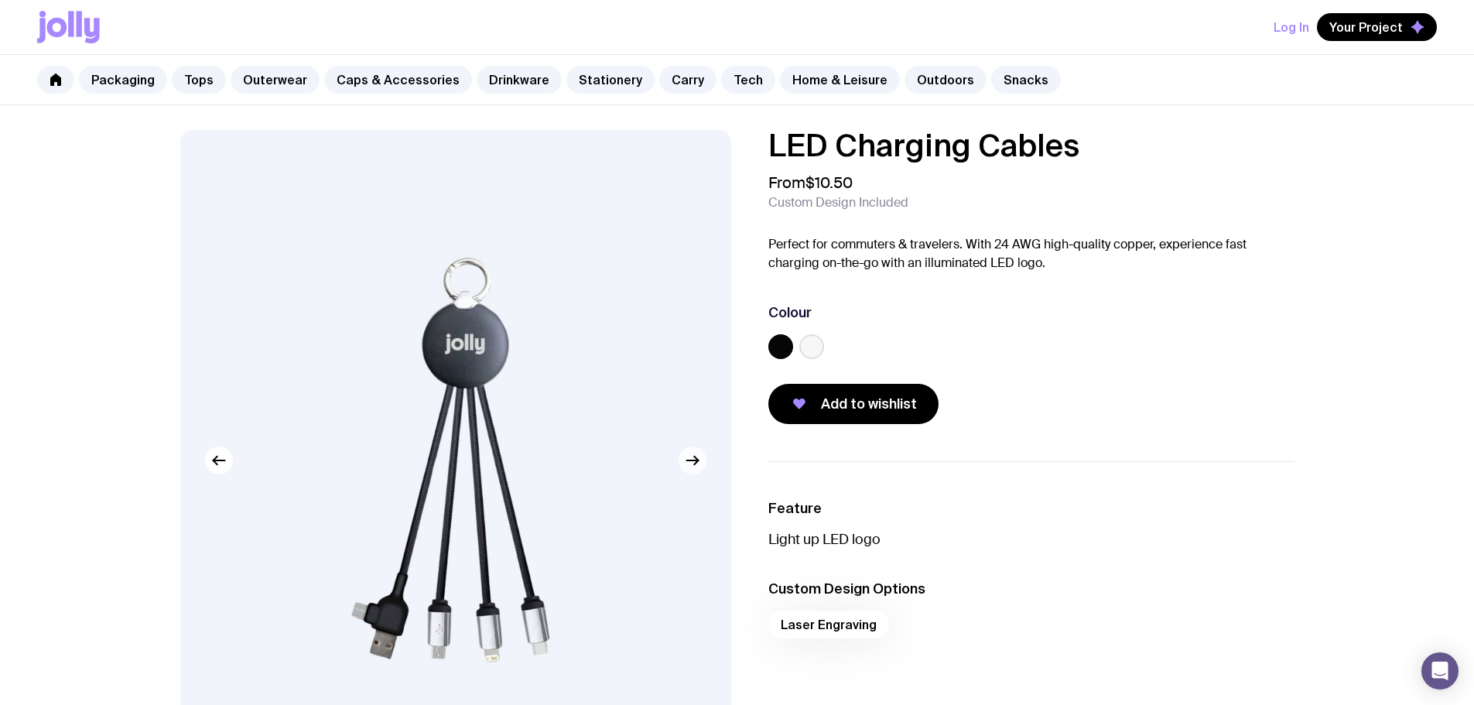
click at [698, 460] on icon "button" at bounding box center [696, 460] width 4 height 9
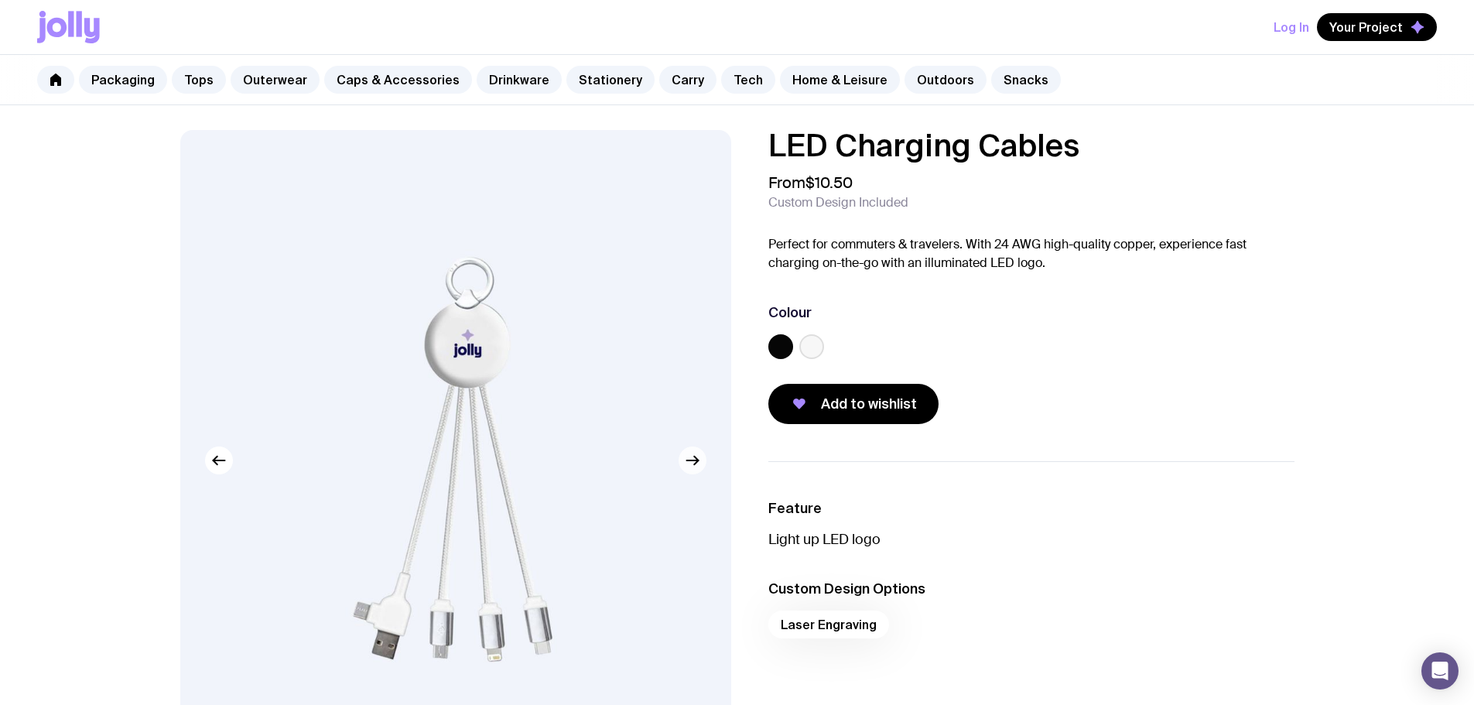
click at [698, 460] on icon "button" at bounding box center [696, 460] width 4 height 9
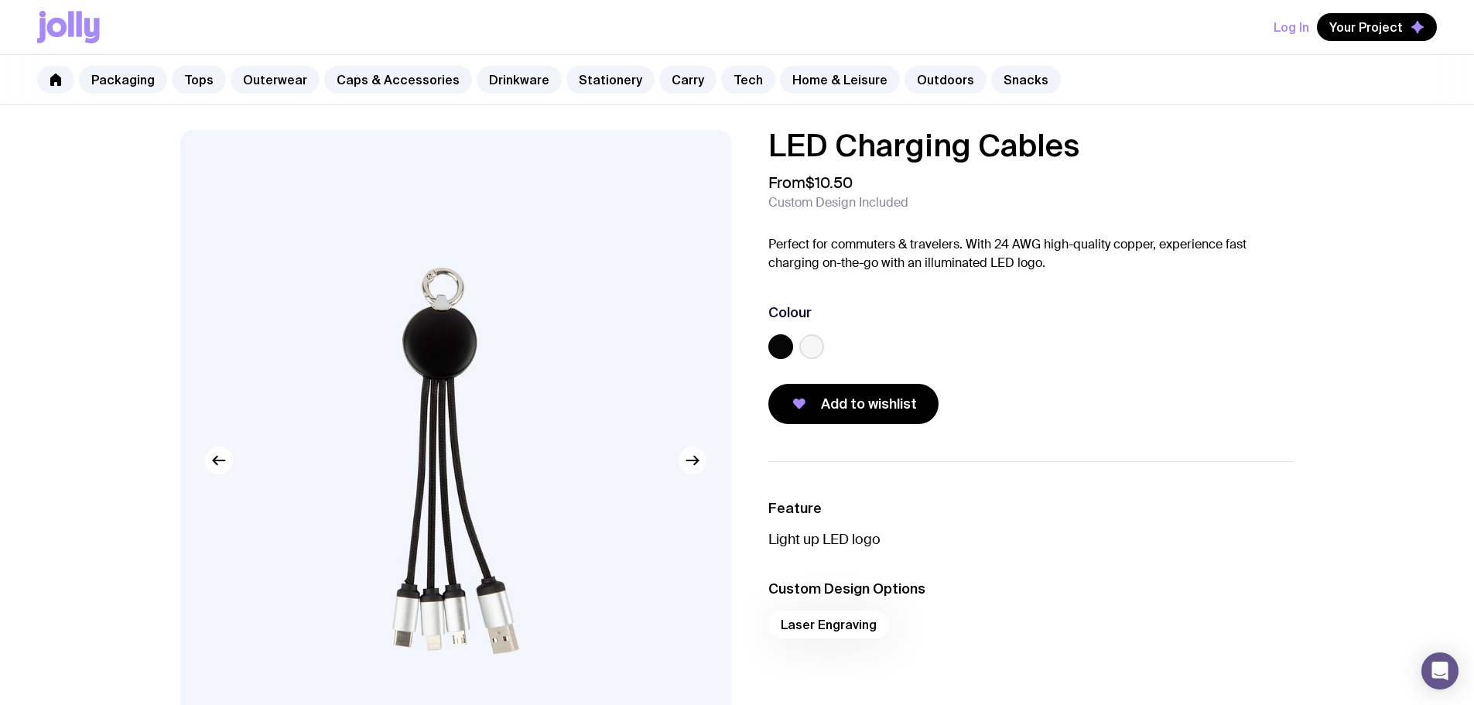
click at [698, 460] on icon "button" at bounding box center [696, 460] width 4 height 9
